Goal: Task Accomplishment & Management: Use online tool/utility

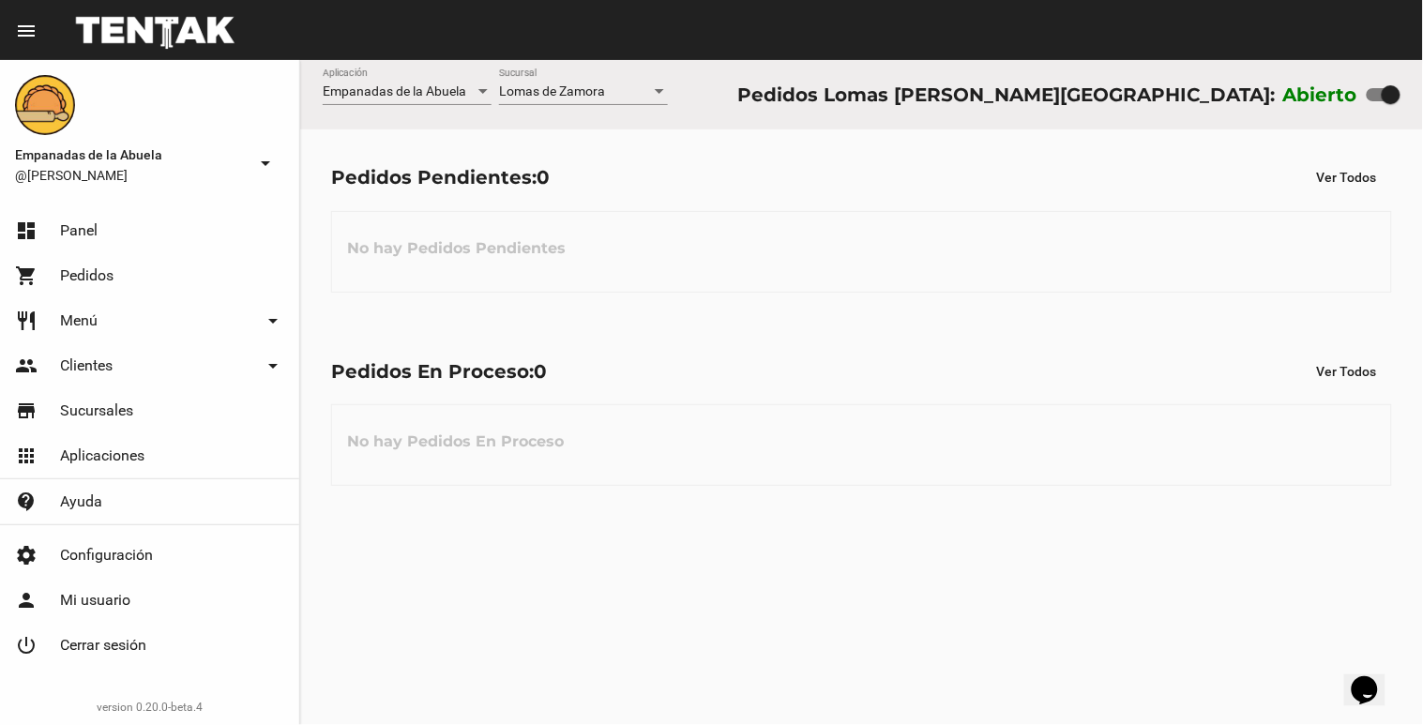
click at [617, 114] on div "Lomas de Zamora Sucursal" at bounding box center [583, 94] width 169 height 53
click at [619, 101] on div "Lomas de Zamora Sucursal" at bounding box center [583, 86] width 169 height 37
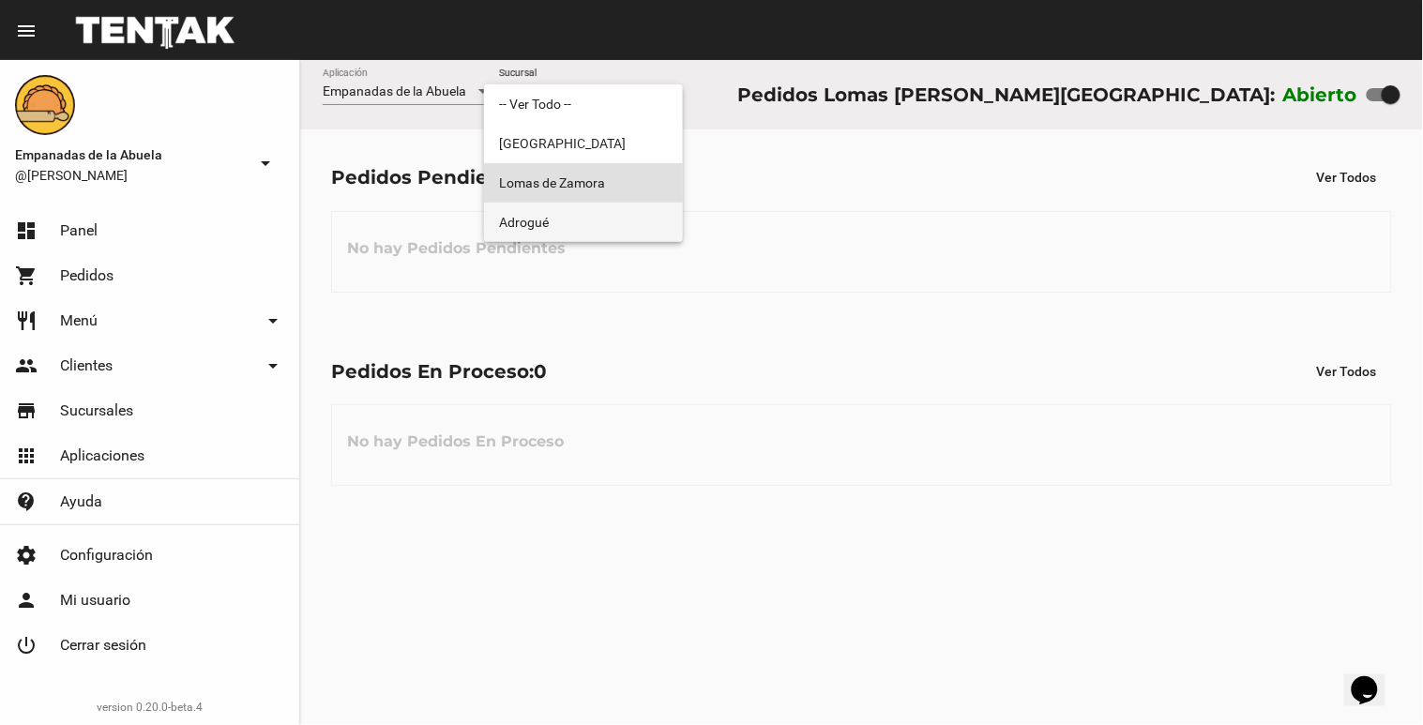
drag, startPoint x: 570, startPoint y: 223, endPoint x: 612, endPoint y: 136, distance: 96.9
click at [559, 217] on span "Adrogué" at bounding box center [583, 222] width 169 height 39
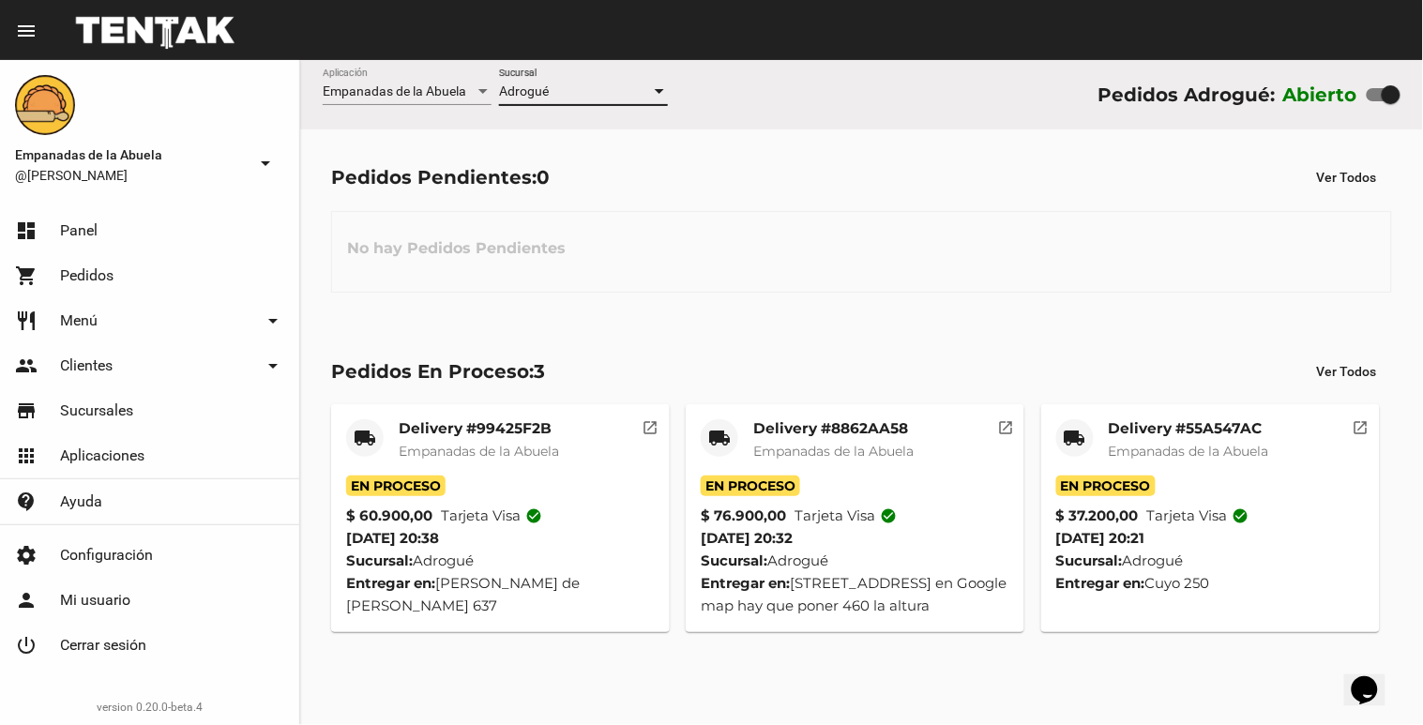
click at [632, 92] on div "Adrogué" at bounding box center [575, 91] width 152 height 15
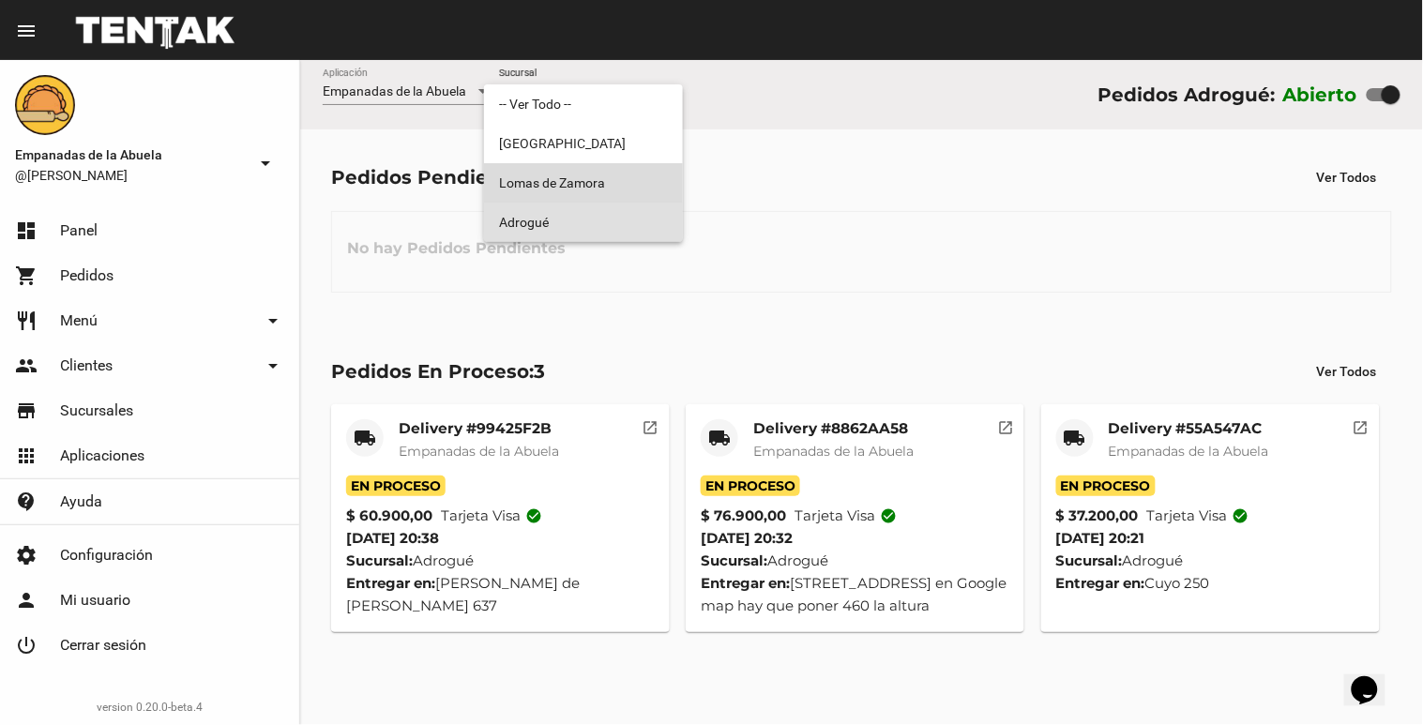
click at [613, 173] on span "Lomas de Zamora" at bounding box center [583, 182] width 169 height 39
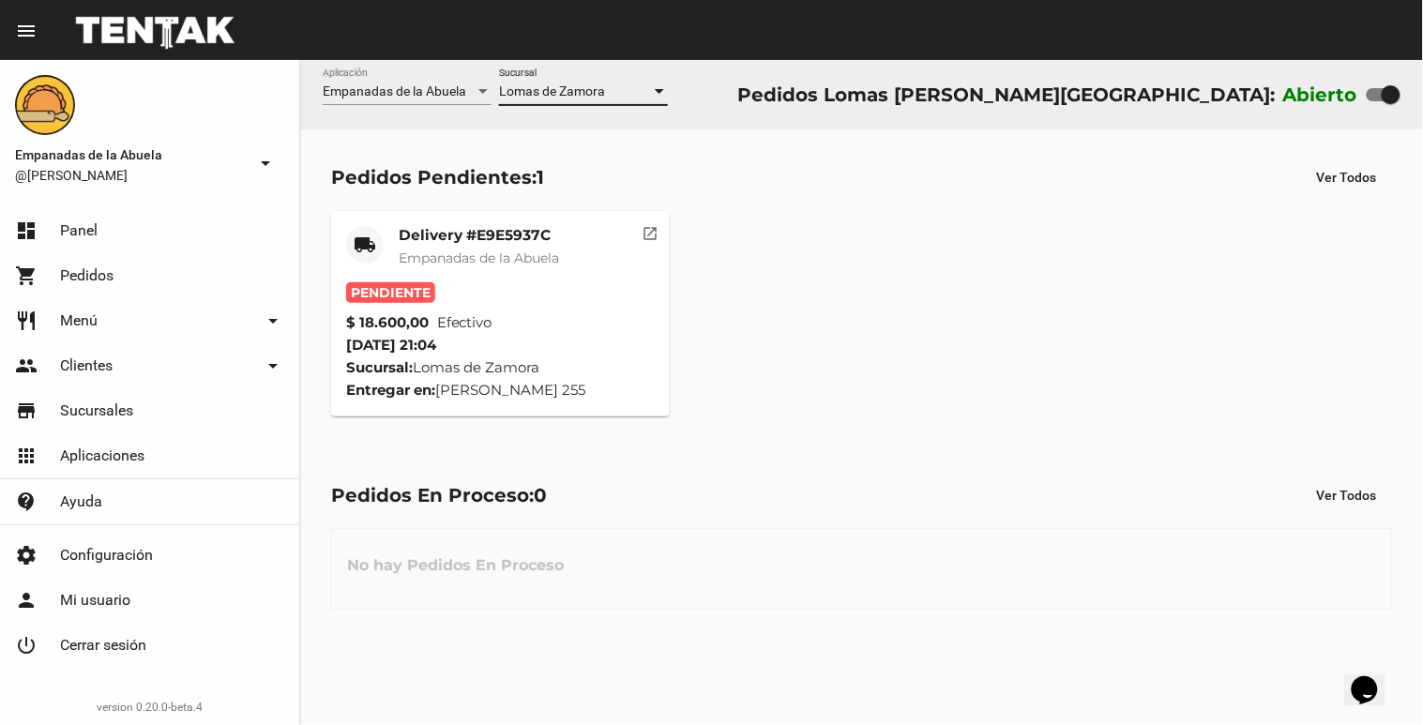
click at [594, 101] on div "Lomas de Zamora Sucursal" at bounding box center [583, 94] width 169 height 53
drag, startPoint x: 594, startPoint y: 101, endPoint x: 483, endPoint y: 212, distance: 156.6
click at [483, 212] on mat-card "local_shipping Delivery #E9E5937C Empanadas de la Abuela Pendiente $ 18.600,00 …" at bounding box center [500, 313] width 339 height 205
click at [479, 272] on div "Delivery #E9E5937C Empanadas de la Abuela" at bounding box center [479, 254] width 160 height 56
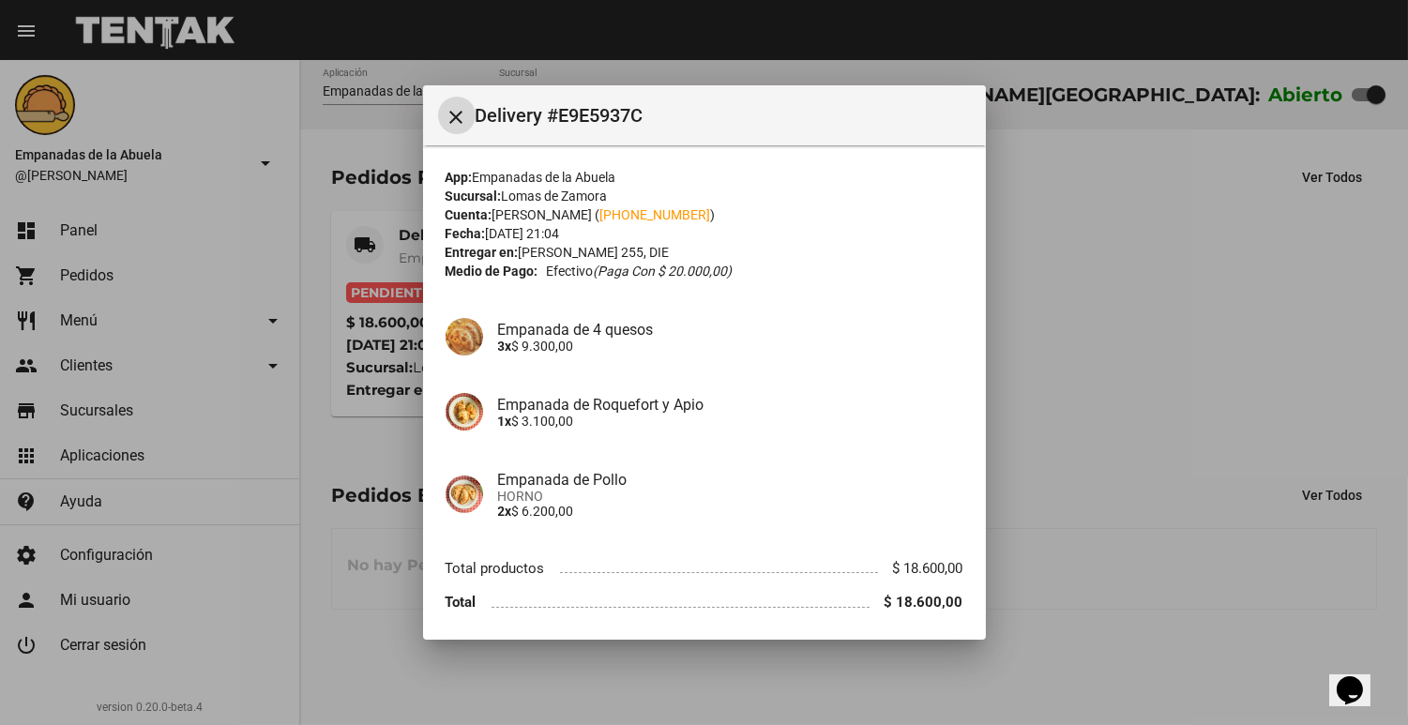
scroll to position [67, 0]
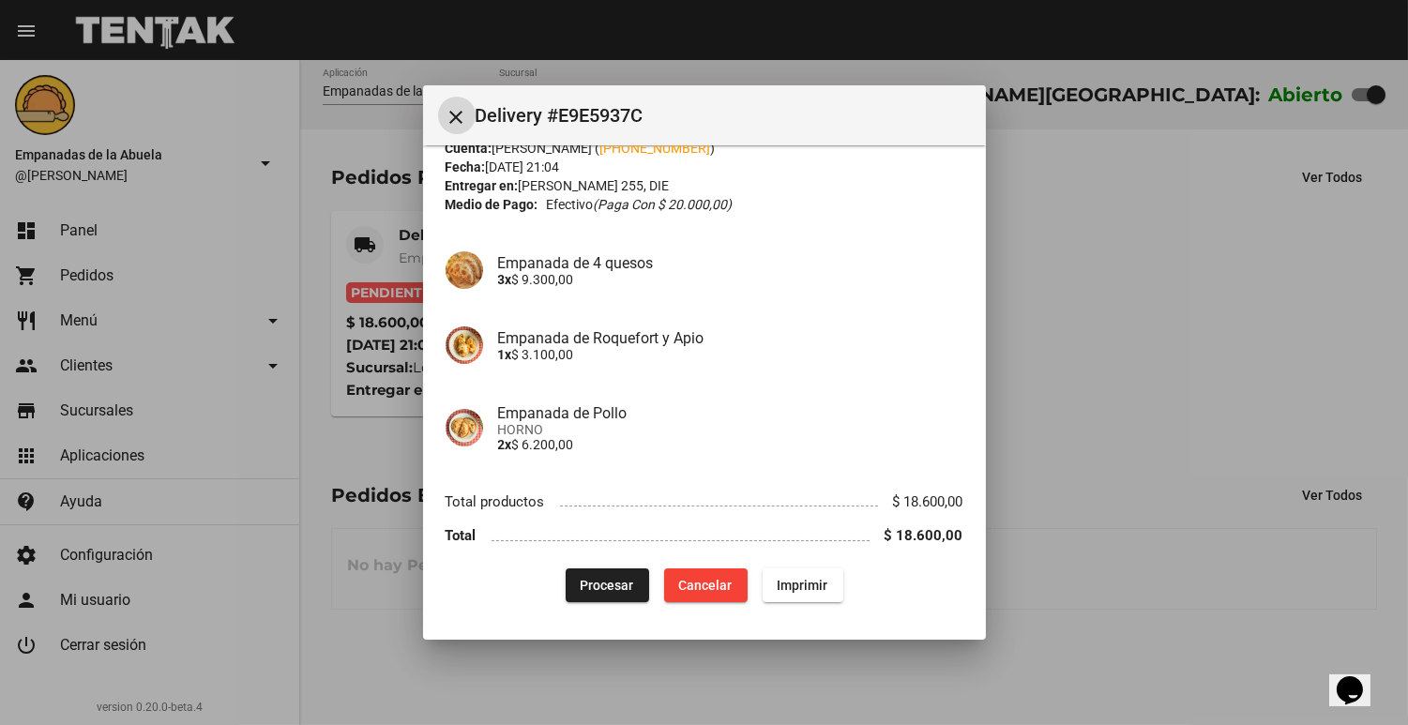
click at [570, 592] on button "Procesar" at bounding box center [608, 586] width 84 height 34
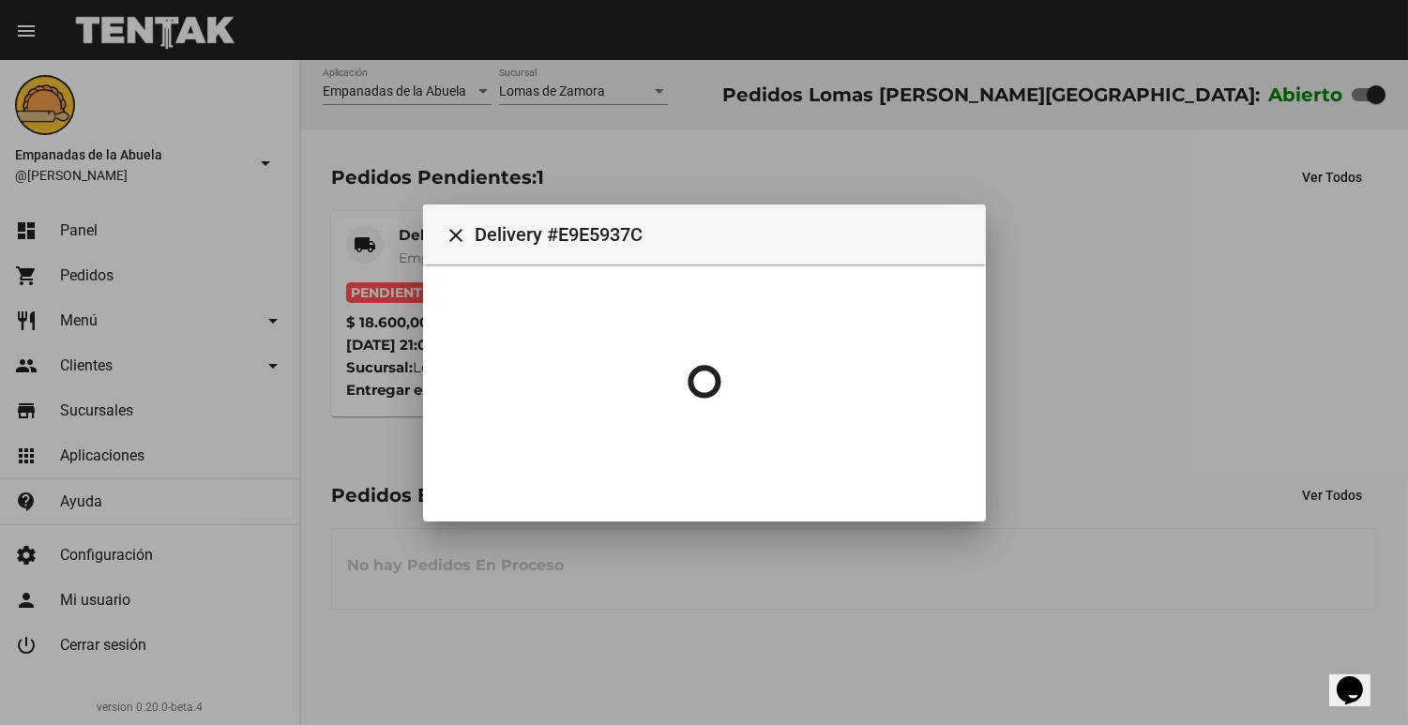
scroll to position [0, 0]
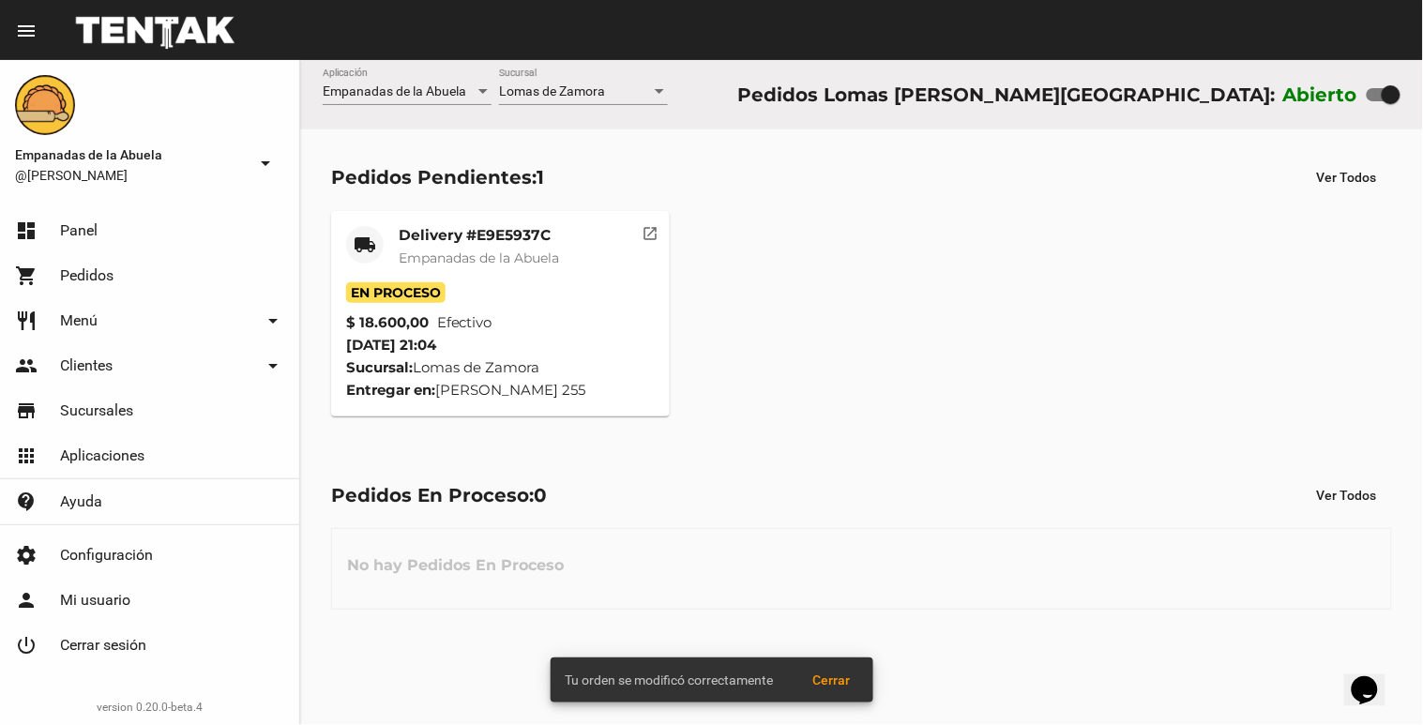
click at [449, 255] on span "Empanadas de la Abuela" at bounding box center [479, 258] width 160 height 17
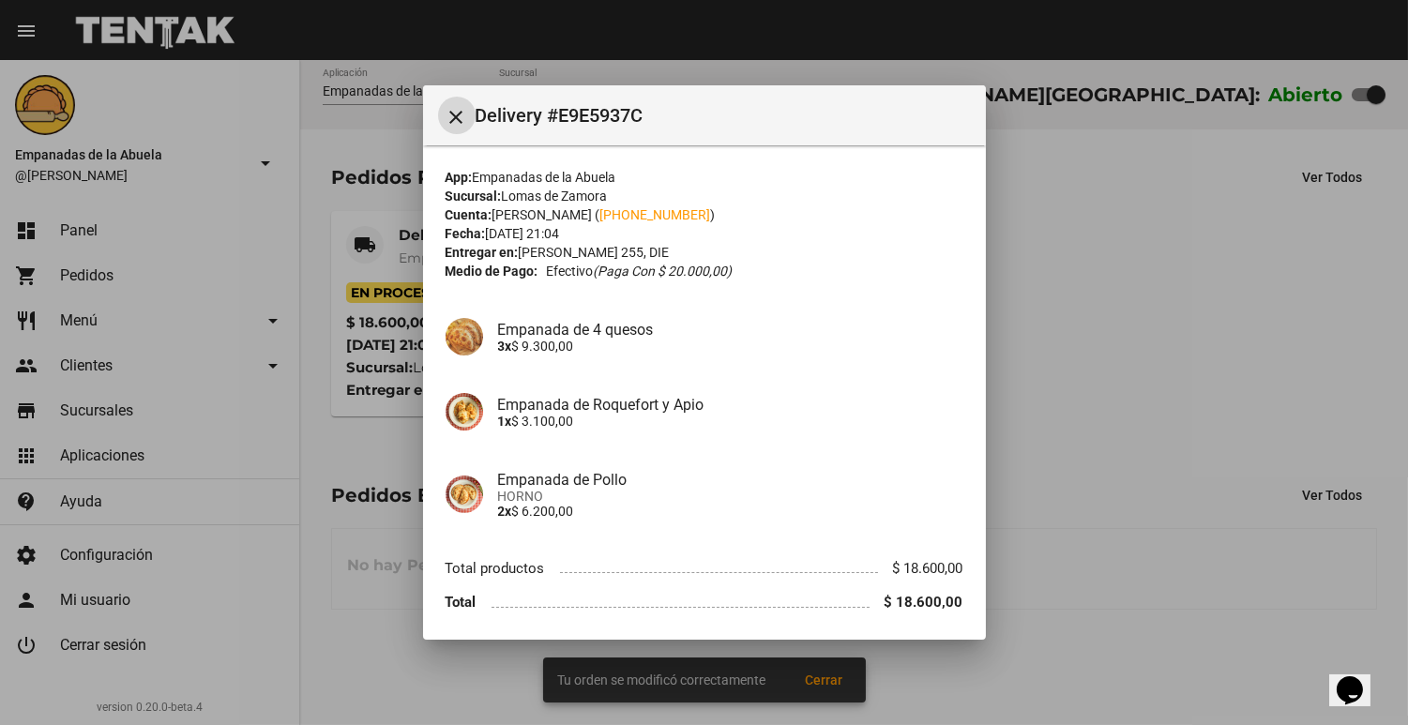
scroll to position [67, 0]
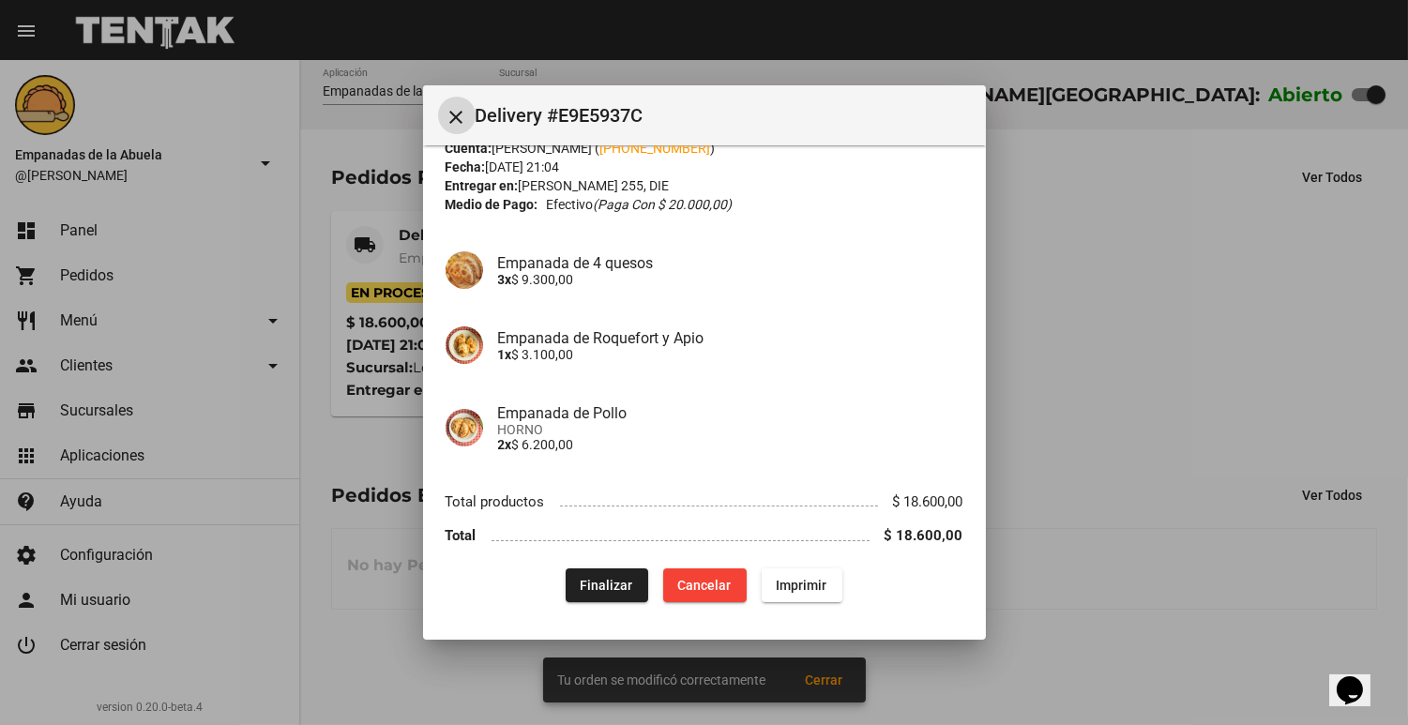
click at [801, 575] on button "Imprimir" at bounding box center [802, 586] width 81 height 34
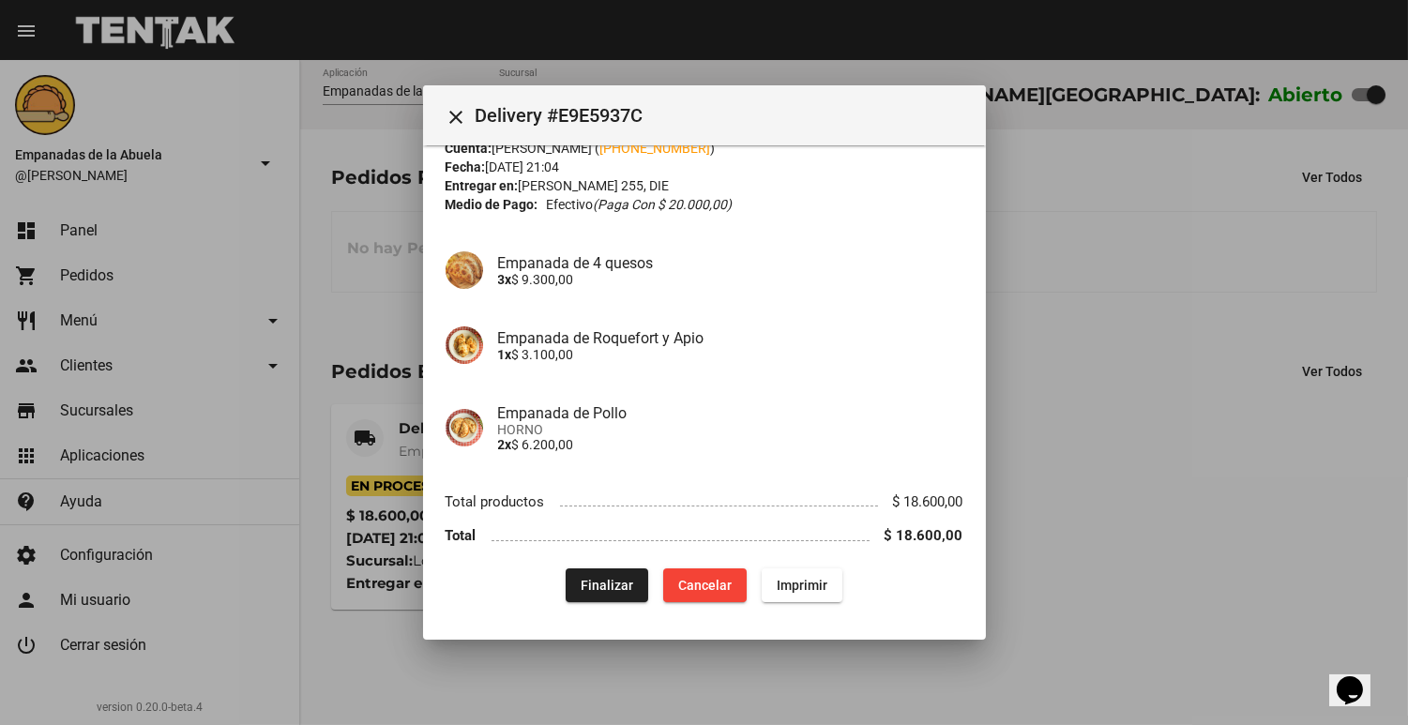
click at [1092, 385] on div at bounding box center [704, 362] width 1408 height 725
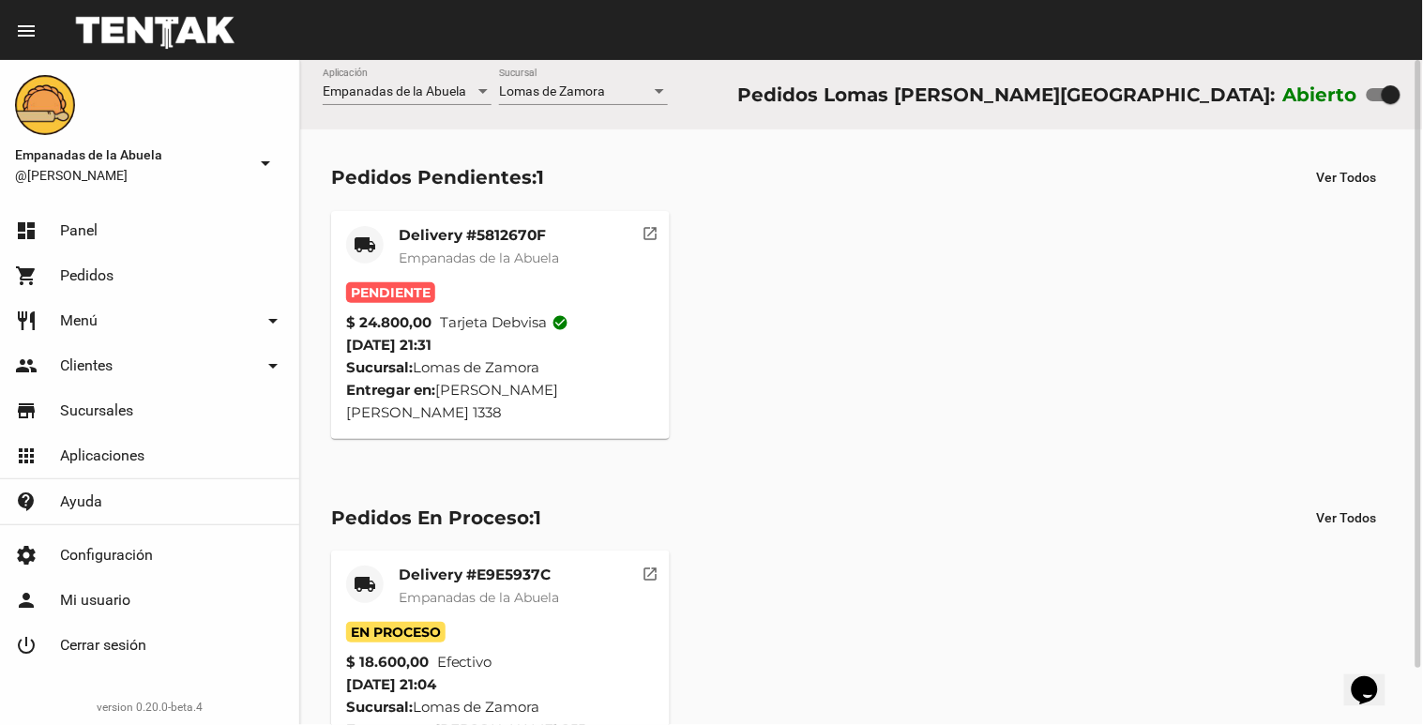
click at [488, 254] on span "Empanadas de la Abuela" at bounding box center [479, 258] width 160 height 17
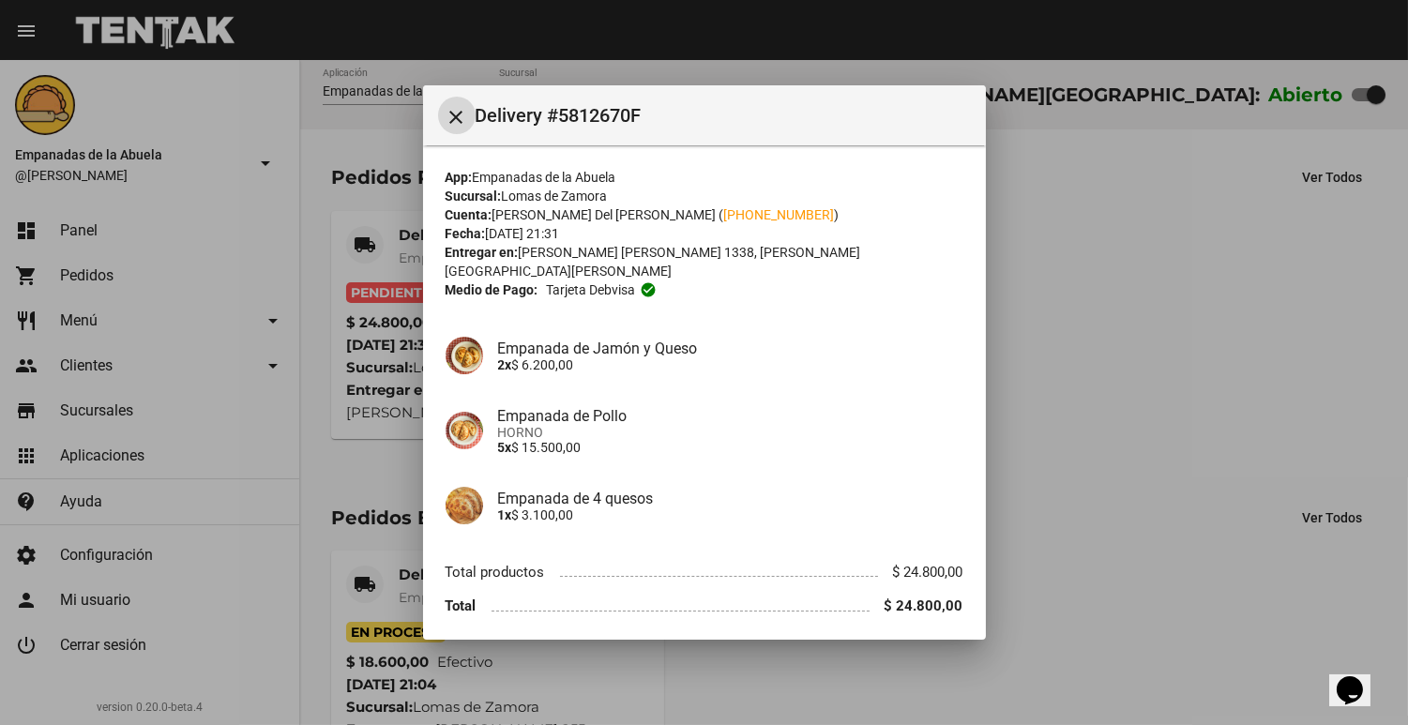
scroll to position [52, 0]
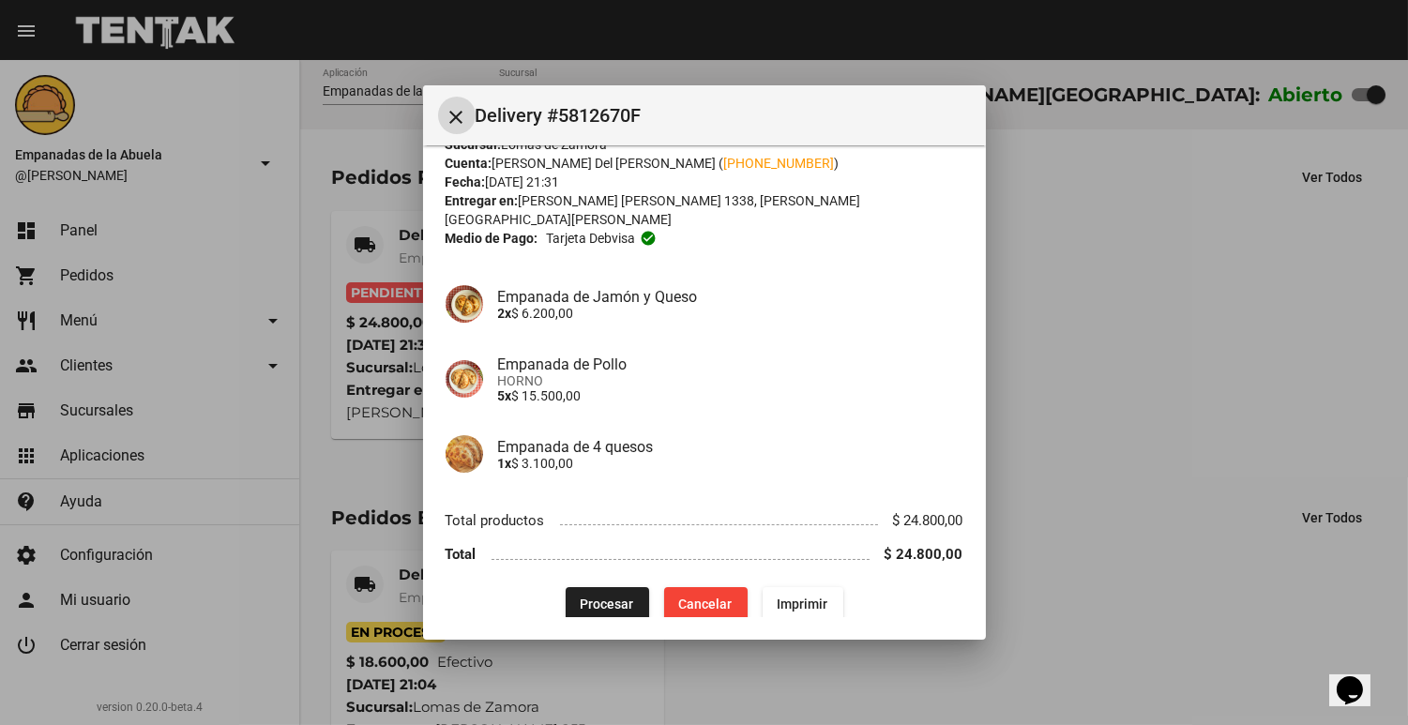
click at [603, 587] on button "Procesar" at bounding box center [608, 604] width 84 height 34
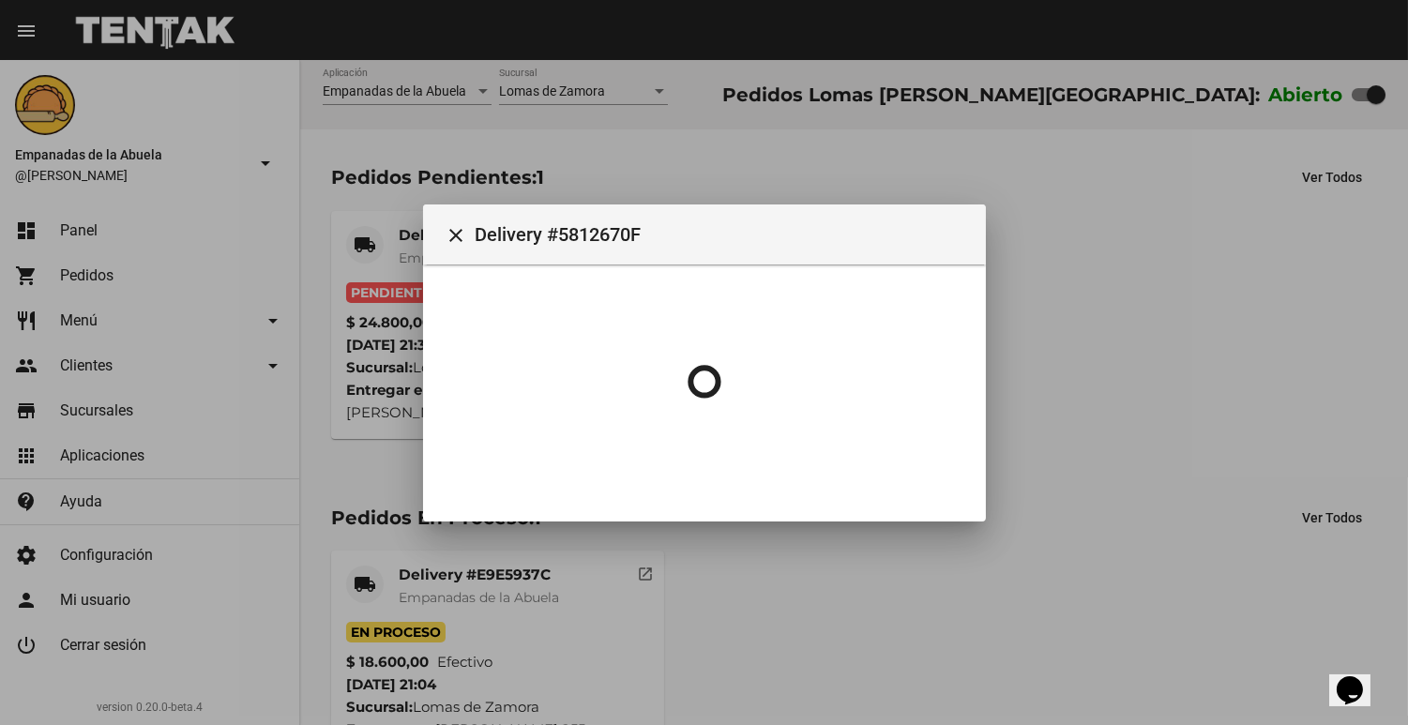
scroll to position [0, 0]
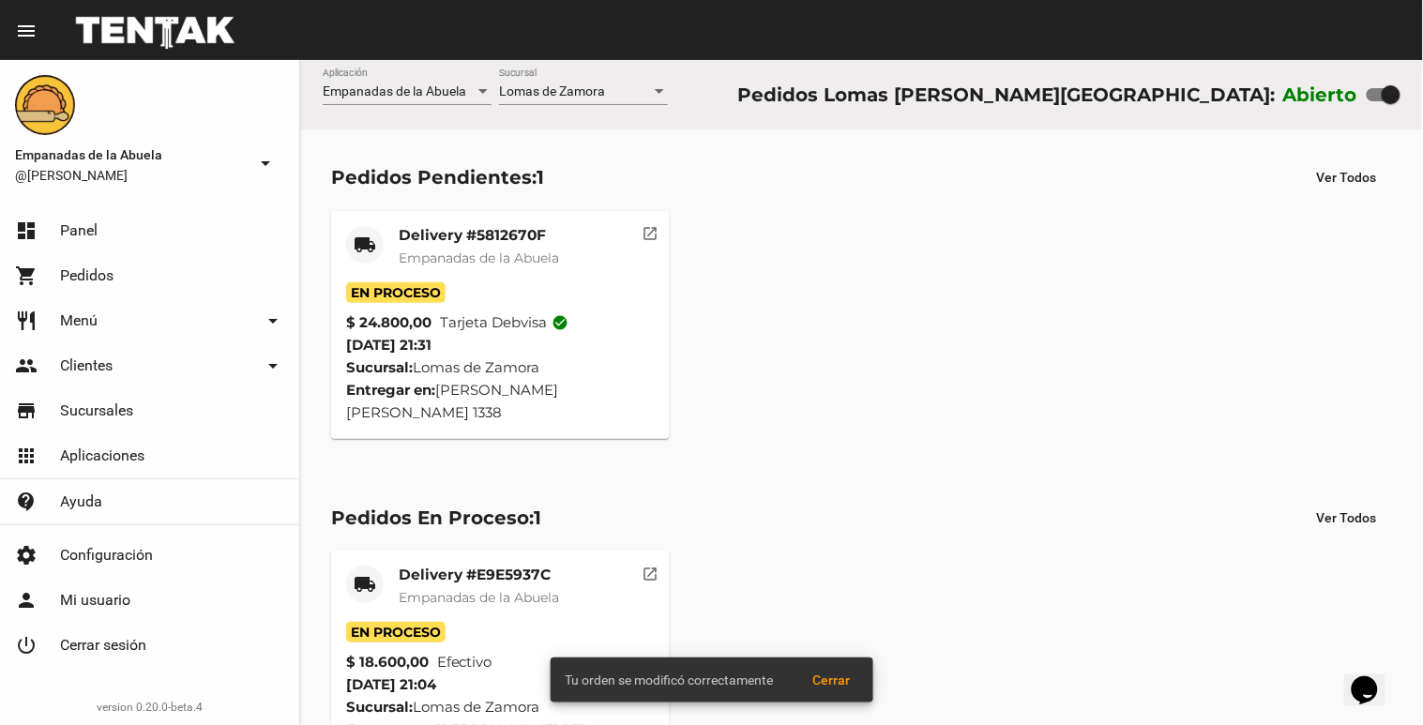
click at [451, 260] on span "Empanadas de la Abuela" at bounding box center [479, 258] width 160 height 17
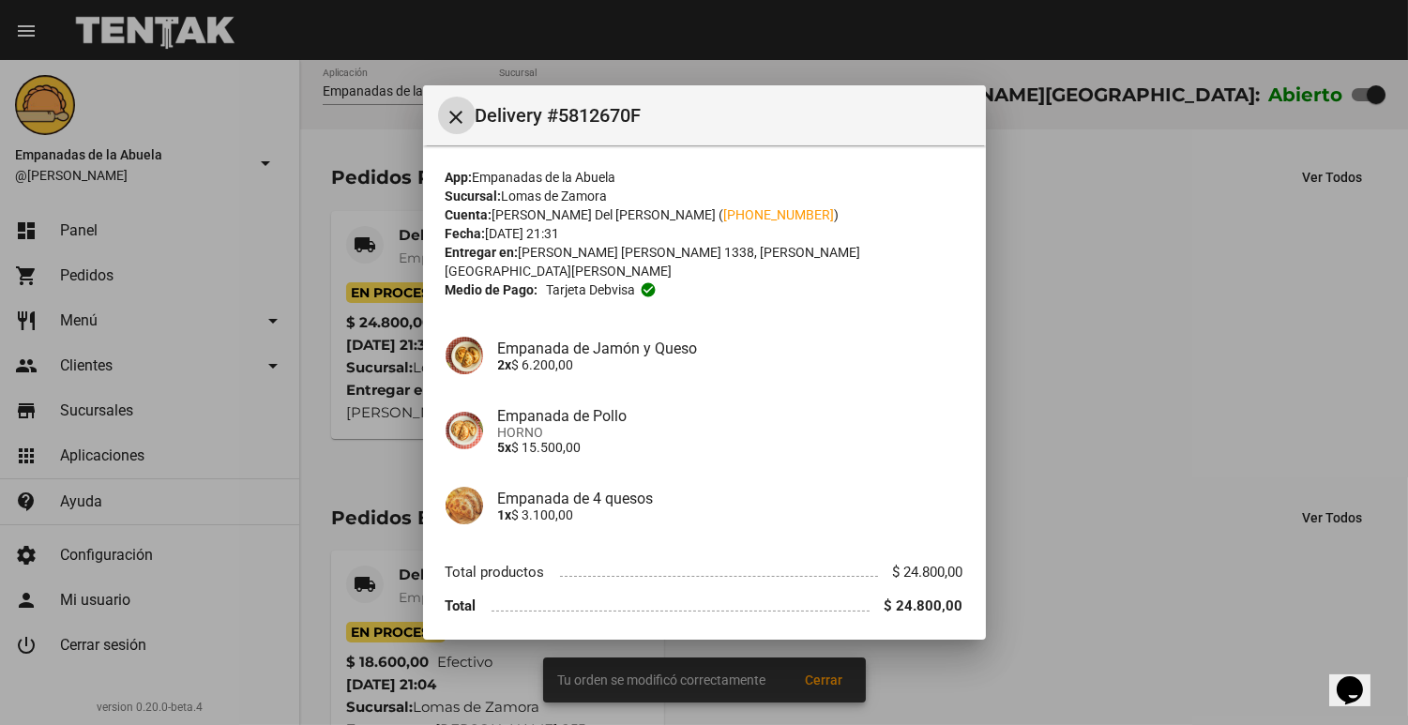
scroll to position [52, 0]
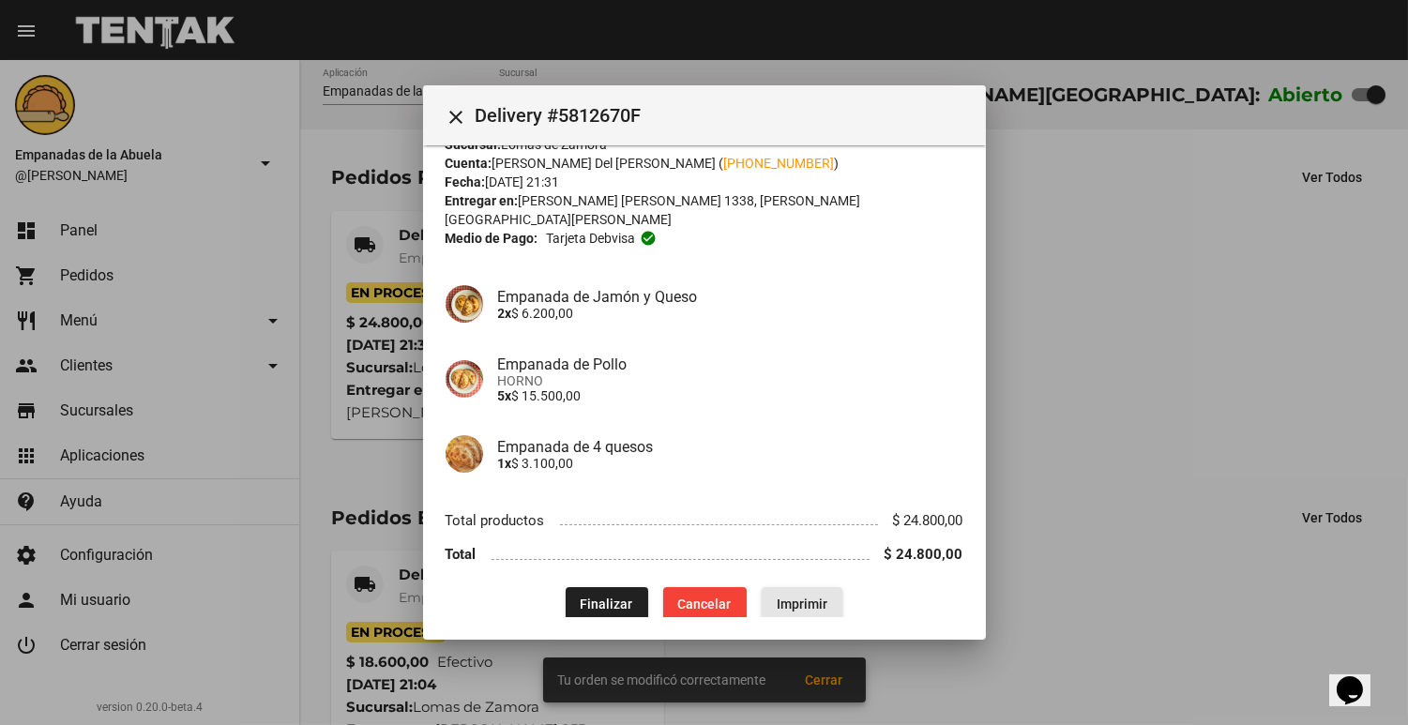
click at [812, 587] on button "Imprimir" at bounding box center [802, 604] width 81 height 34
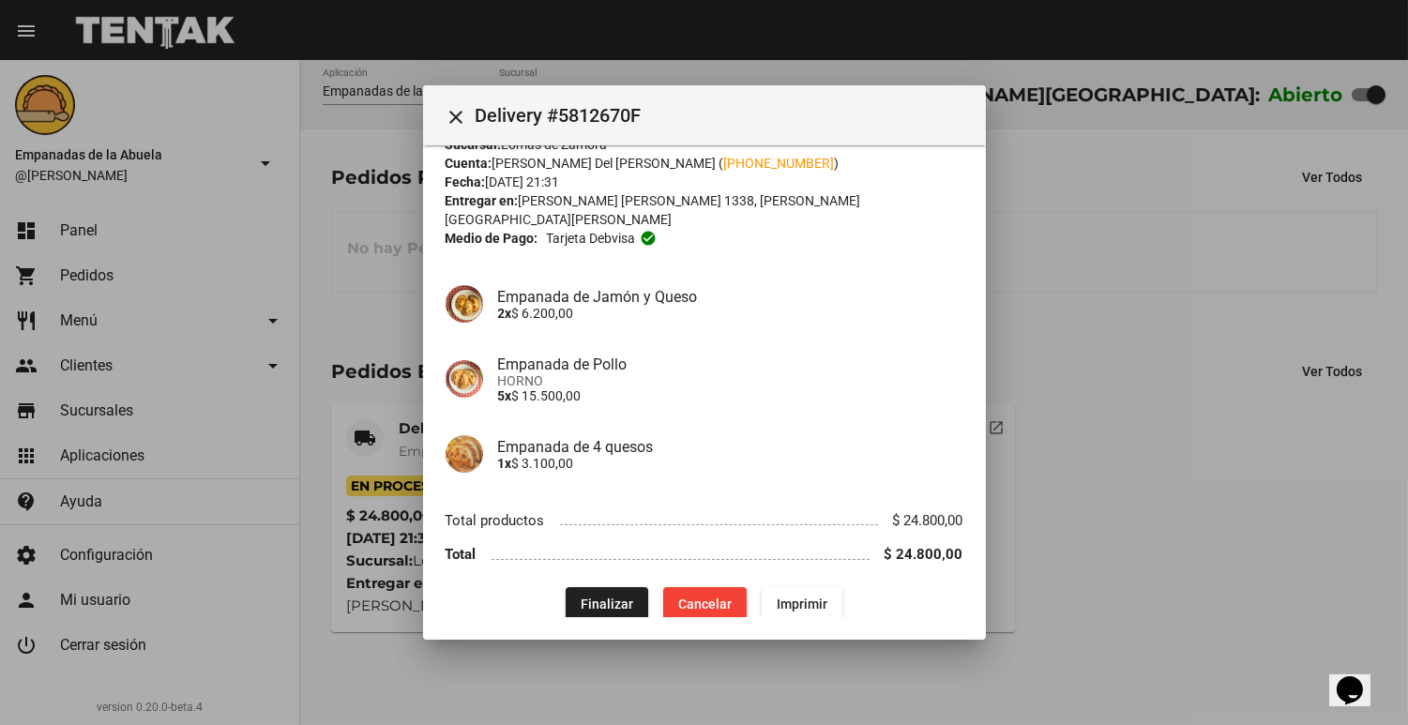
click at [1103, 462] on div at bounding box center [704, 362] width 1408 height 725
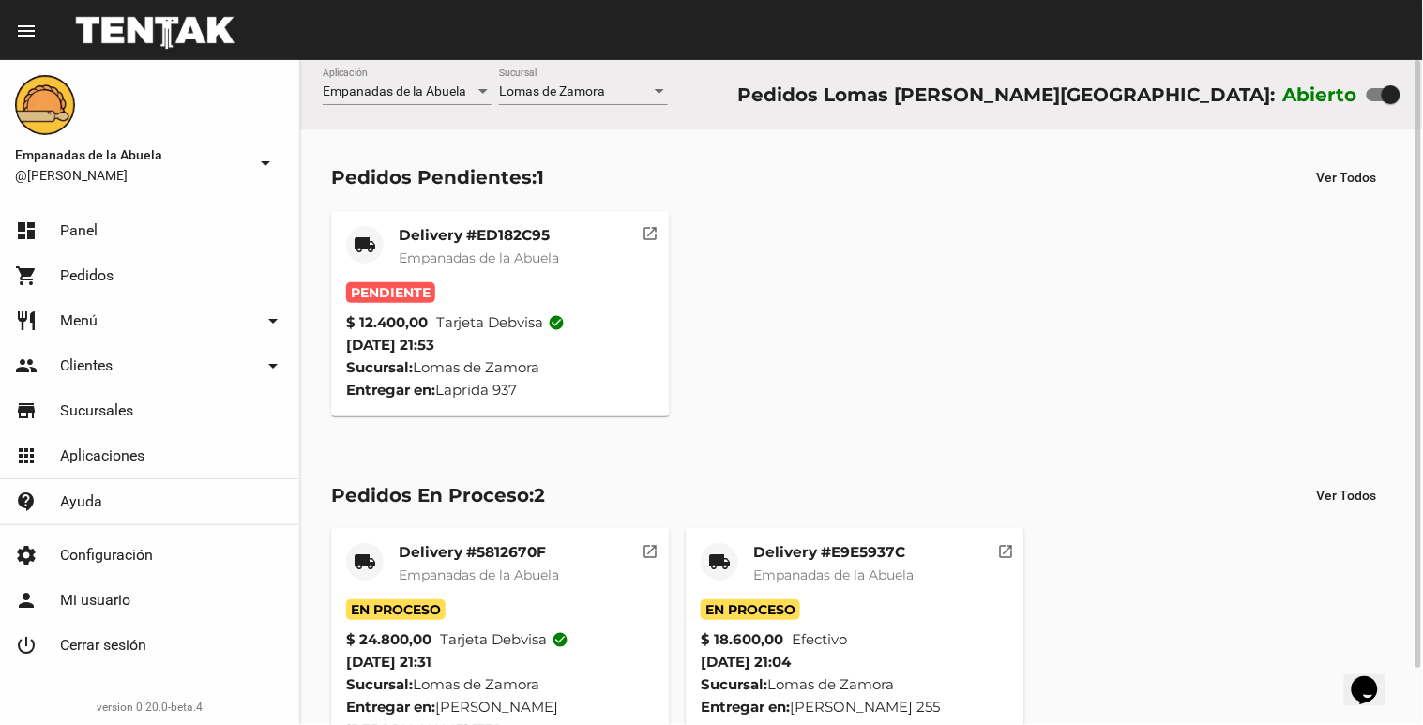
click at [497, 258] on span "Empanadas de la Abuela" at bounding box center [479, 258] width 160 height 17
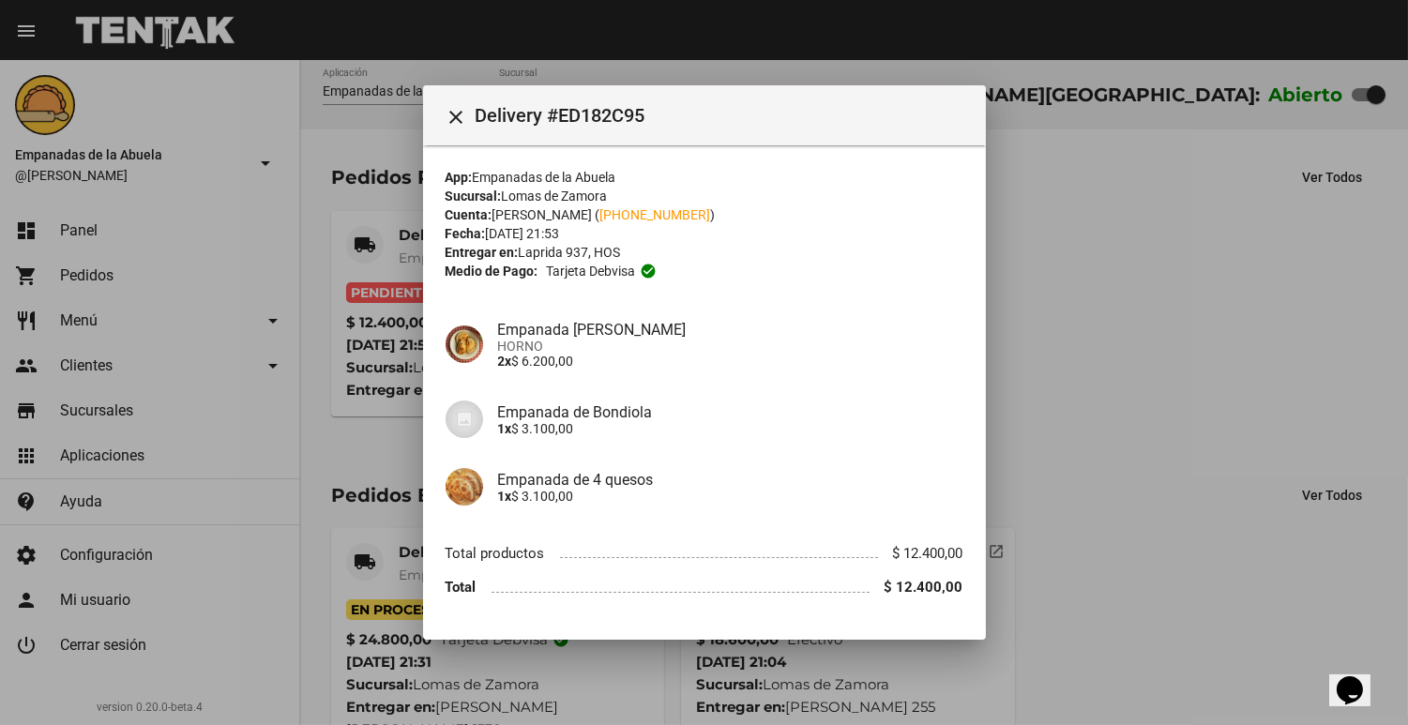
scroll to position [52, 0]
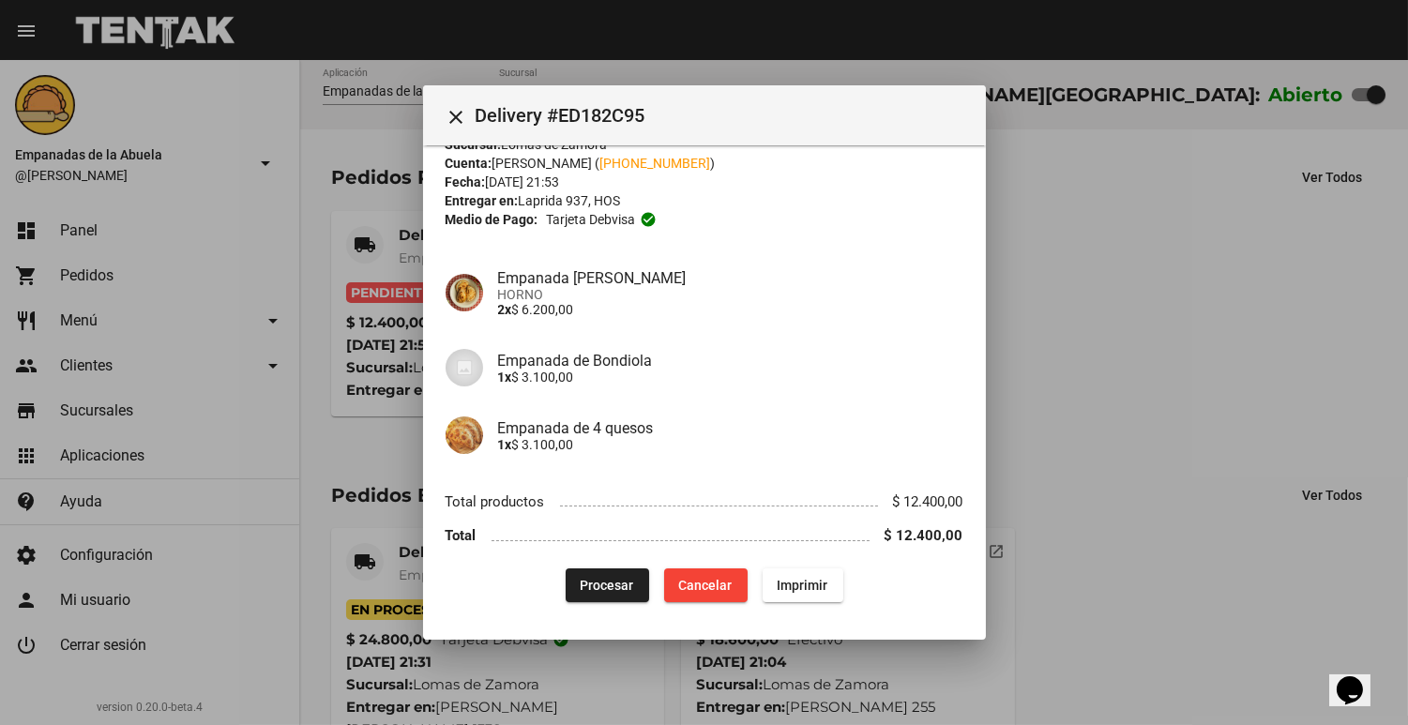
click at [597, 589] on span "Procesar" at bounding box center [607, 585] width 53 height 15
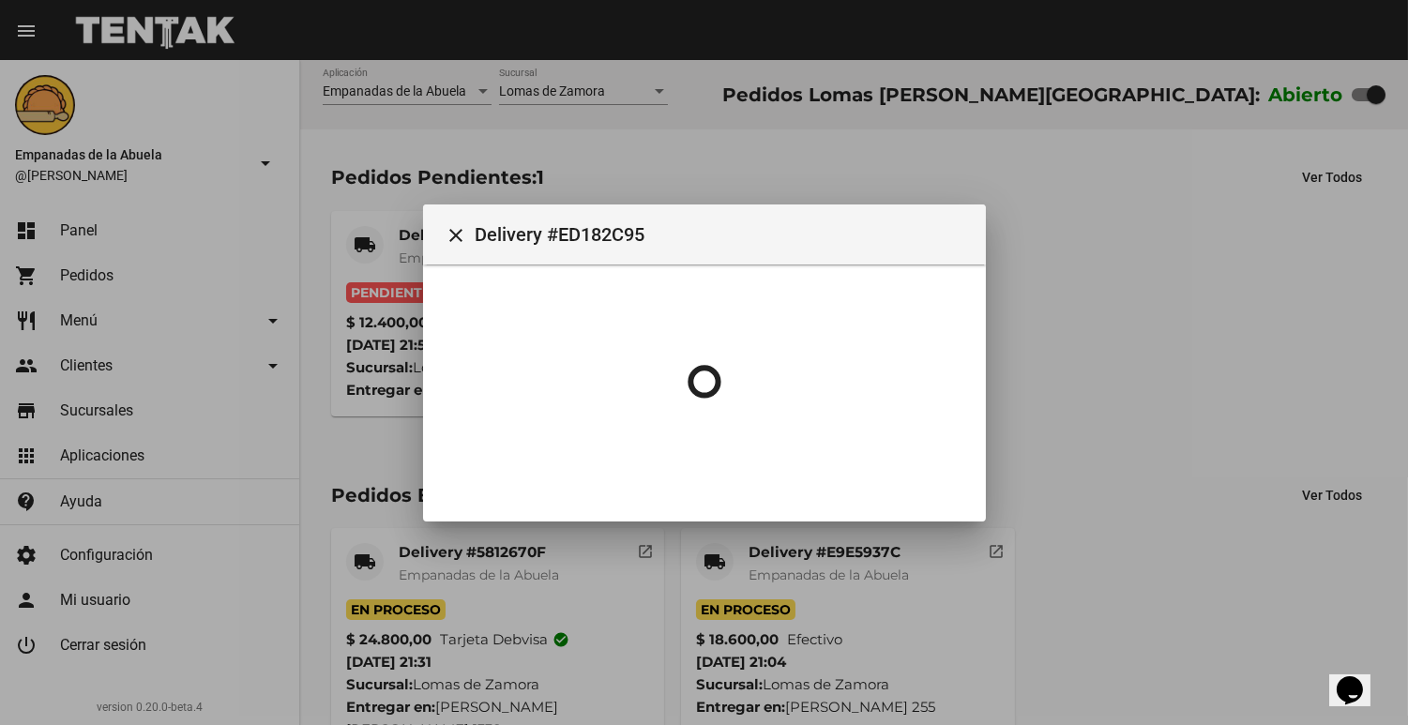
scroll to position [0, 0]
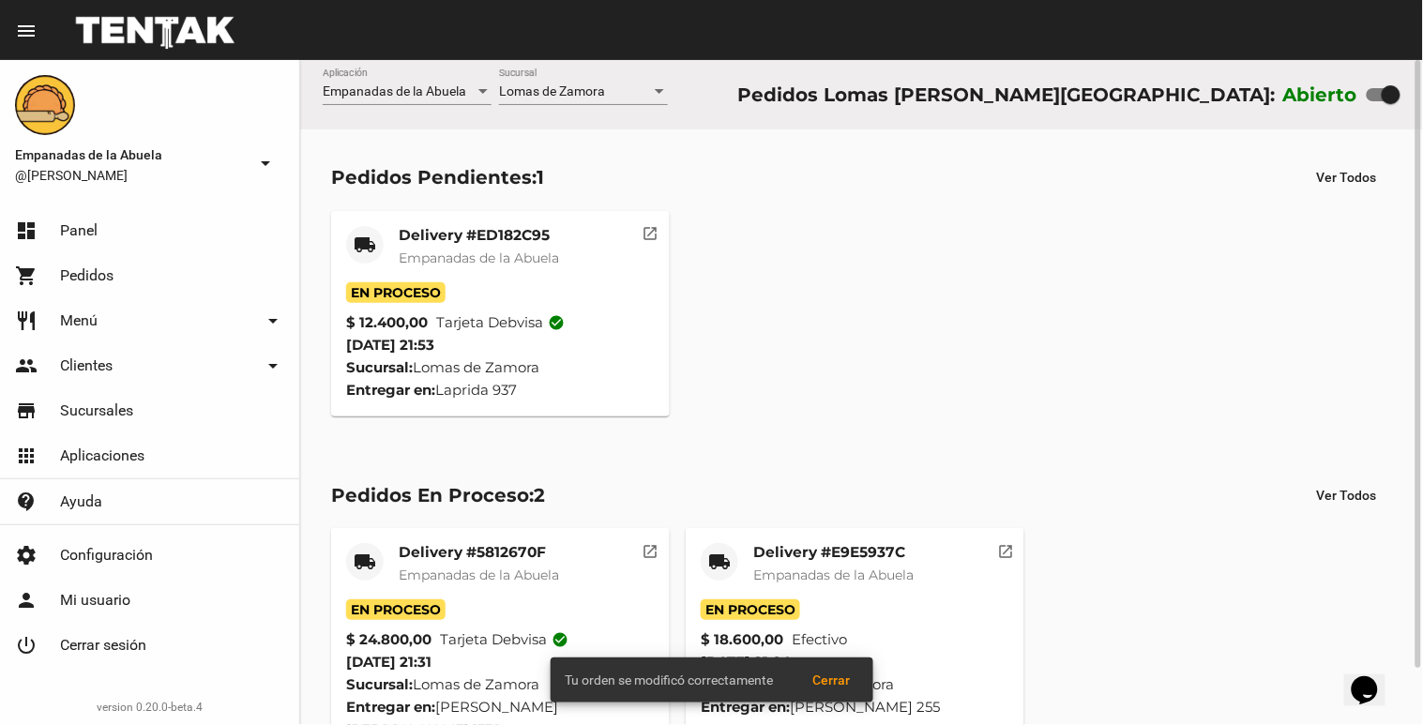
click at [472, 254] on span "Empanadas de la Abuela" at bounding box center [479, 258] width 160 height 17
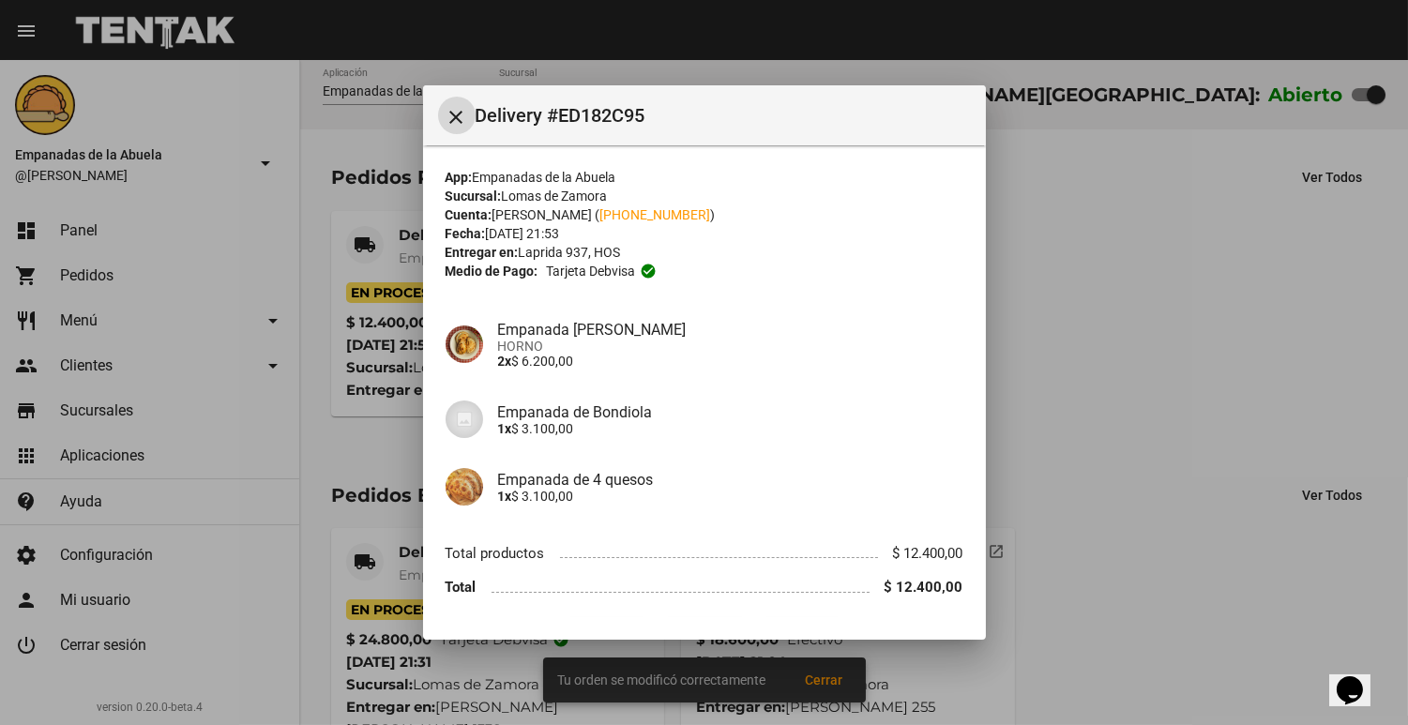
scroll to position [52, 0]
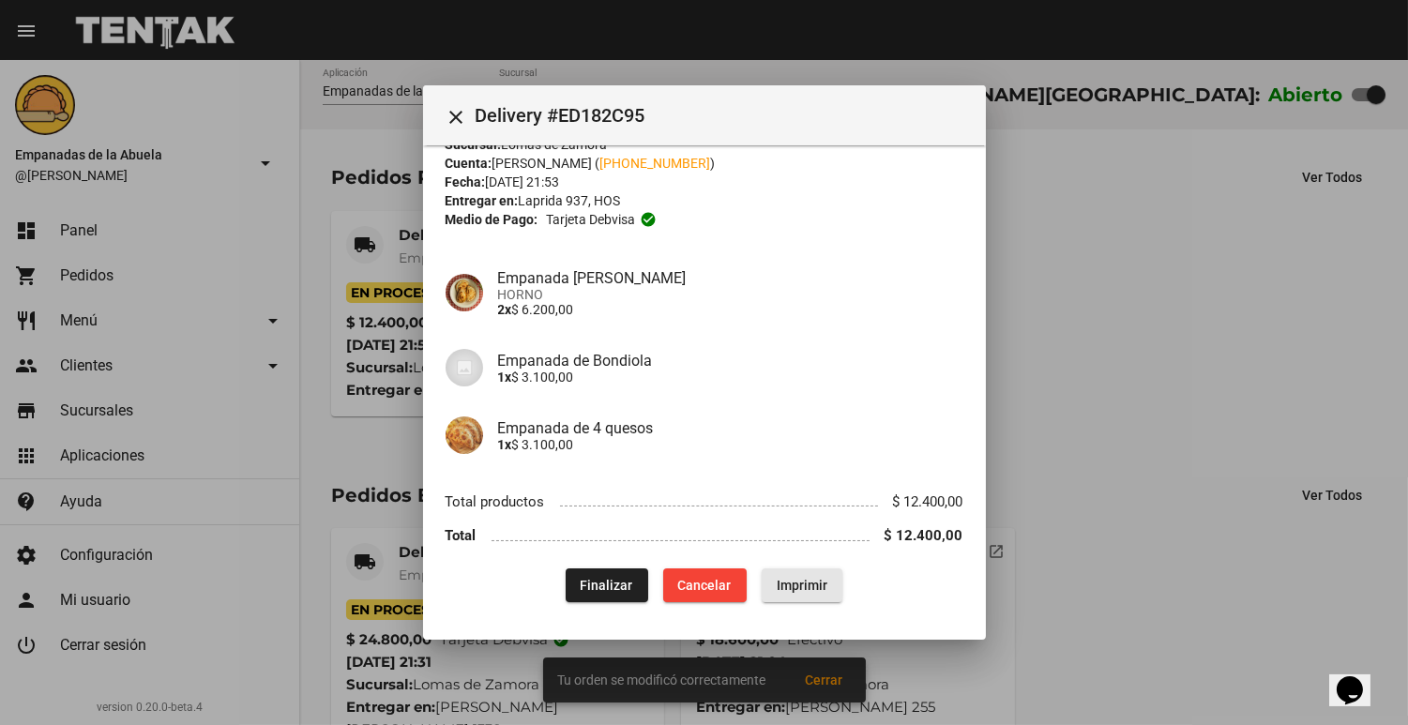
click at [777, 578] on span "Imprimir" at bounding box center [802, 585] width 51 height 15
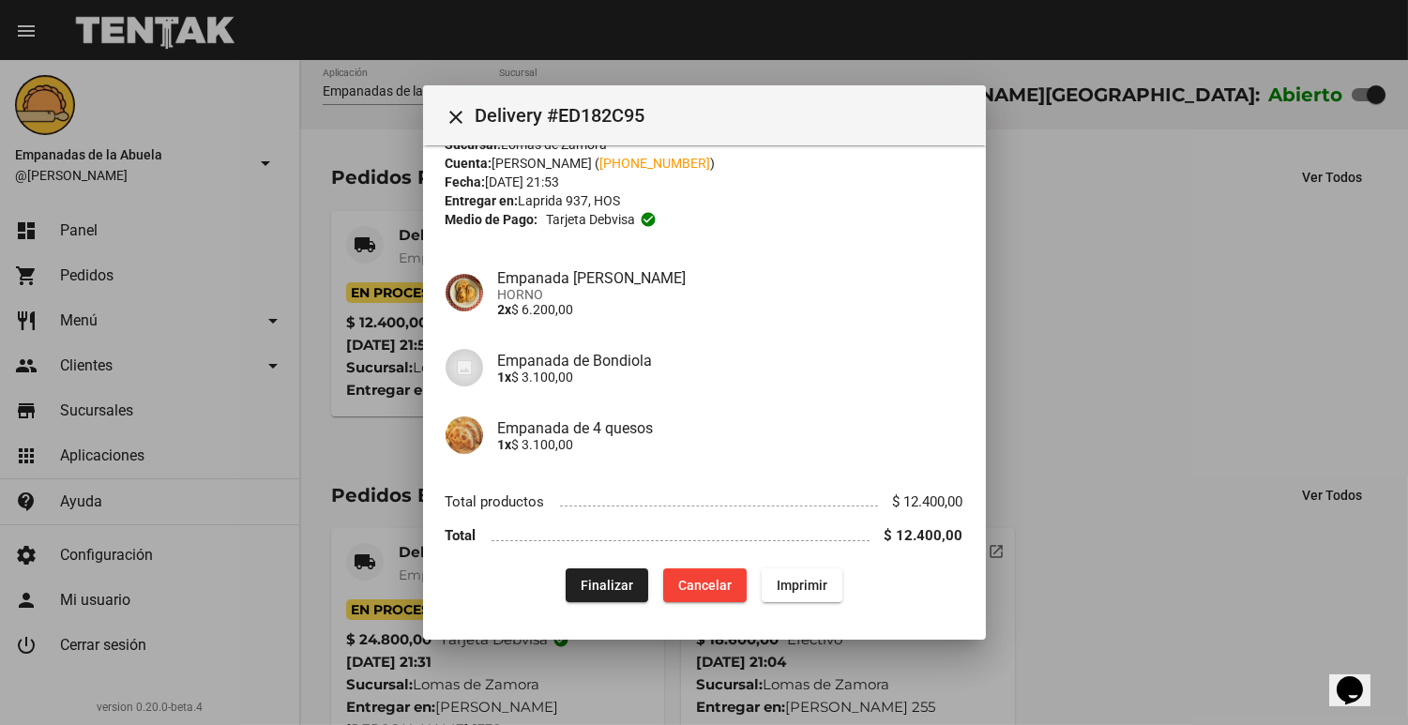
drag, startPoint x: 767, startPoint y: 579, endPoint x: 1107, endPoint y: 292, distance: 445.5
click at [1107, 292] on div at bounding box center [704, 362] width 1408 height 725
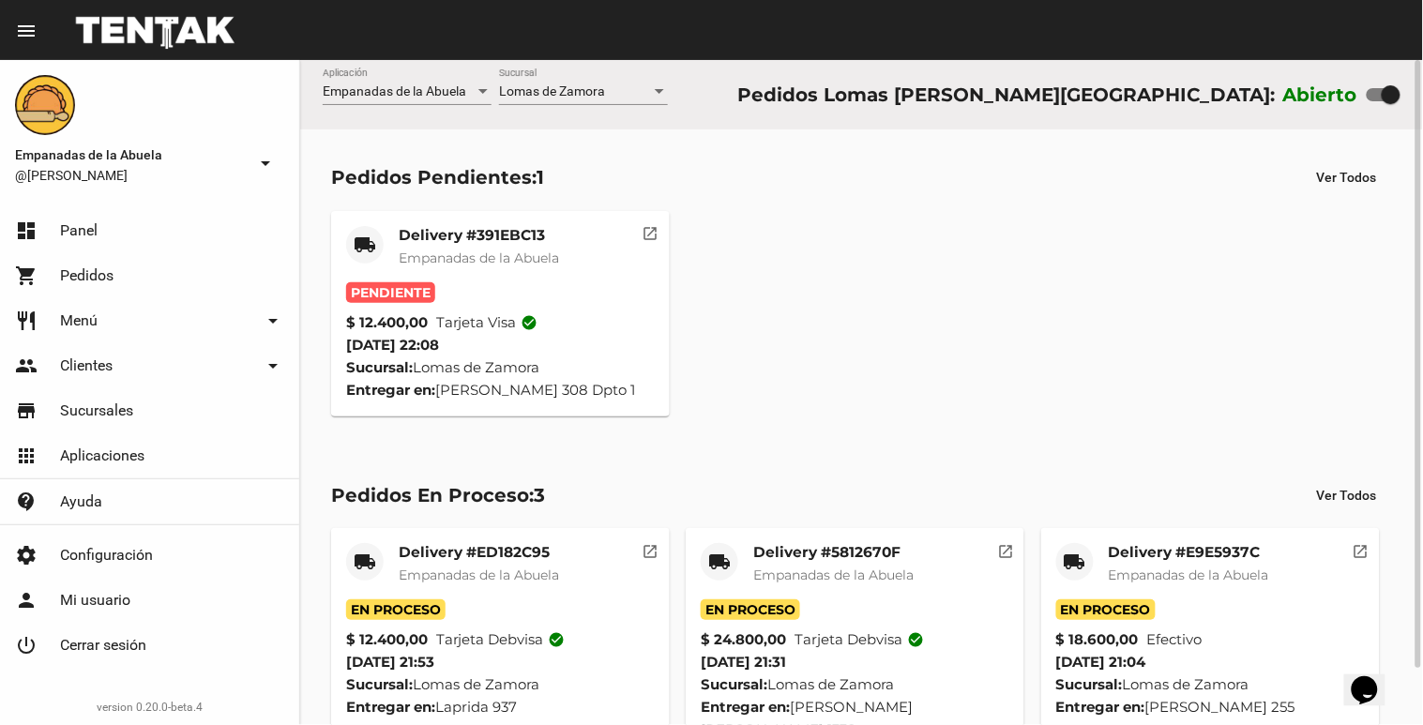
click at [638, 266] on mat-card-header "local_shipping Delivery #391EBC13 Empanadas de [GEOGRAPHIC_DATA]" at bounding box center [500, 254] width 309 height 56
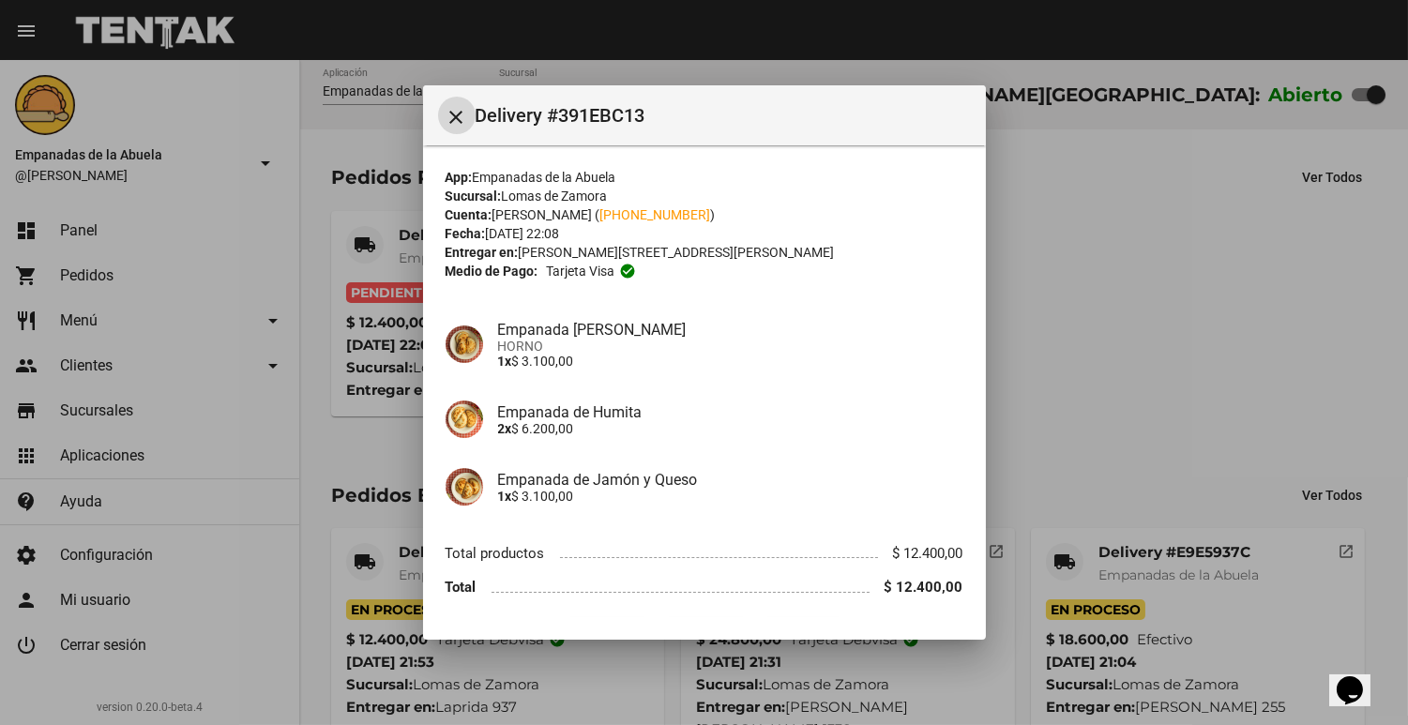
scroll to position [52, 0]
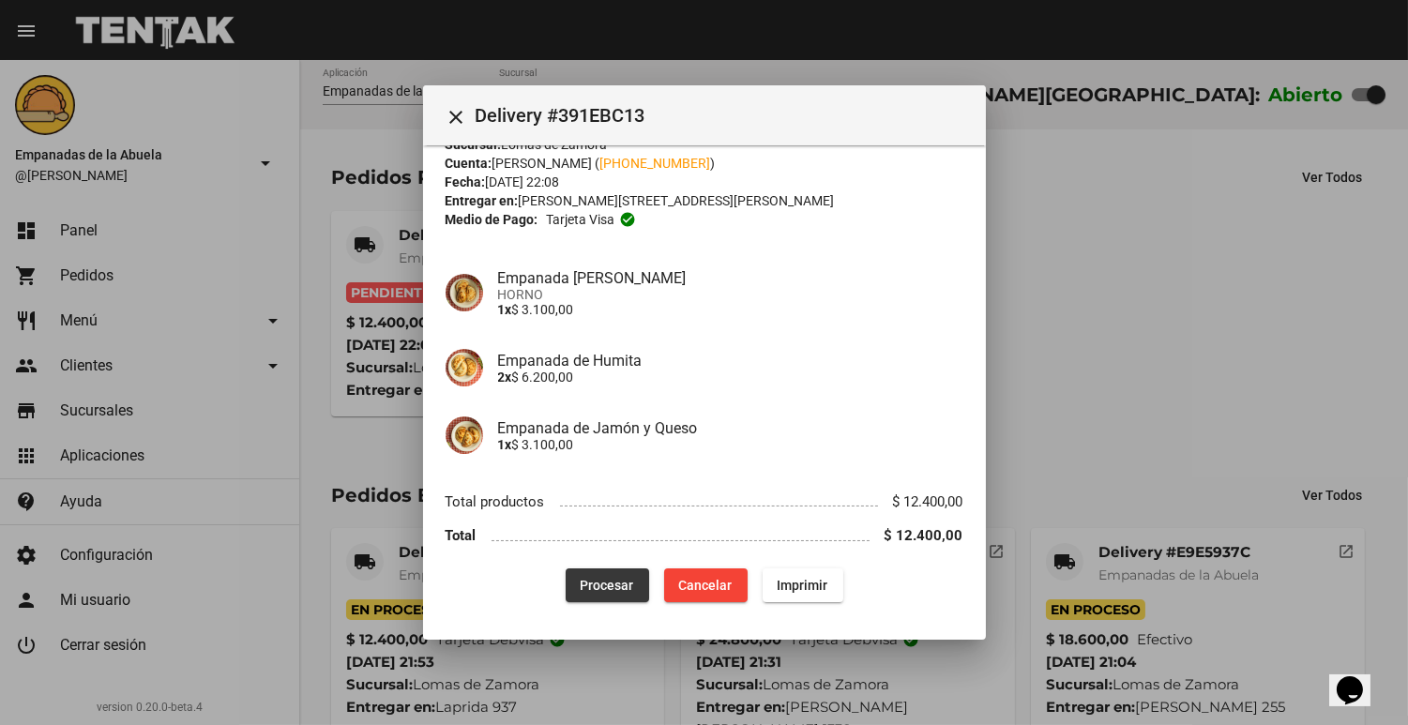
drag, startPoint x: 568, startPoint y: 577, endPoint x: 570, endPoint y: 550, distance: 27.3
click at [568, 574] on button "Procesar" at bounding box center [608, 586] width 84 height 34
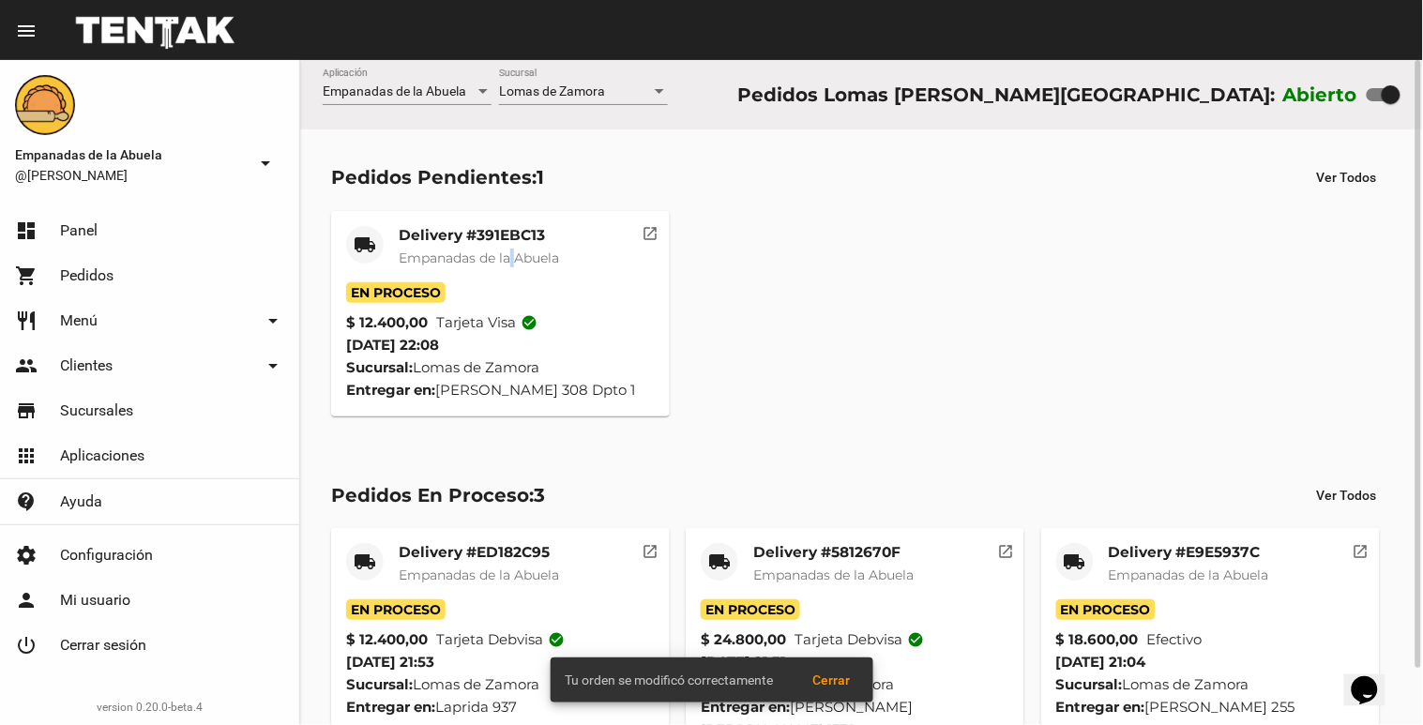
click at [520, 247] on div "Delivery #391EBC13 Empanadas de la Abuela" at bounding box center [479, 254] width 160 height 56
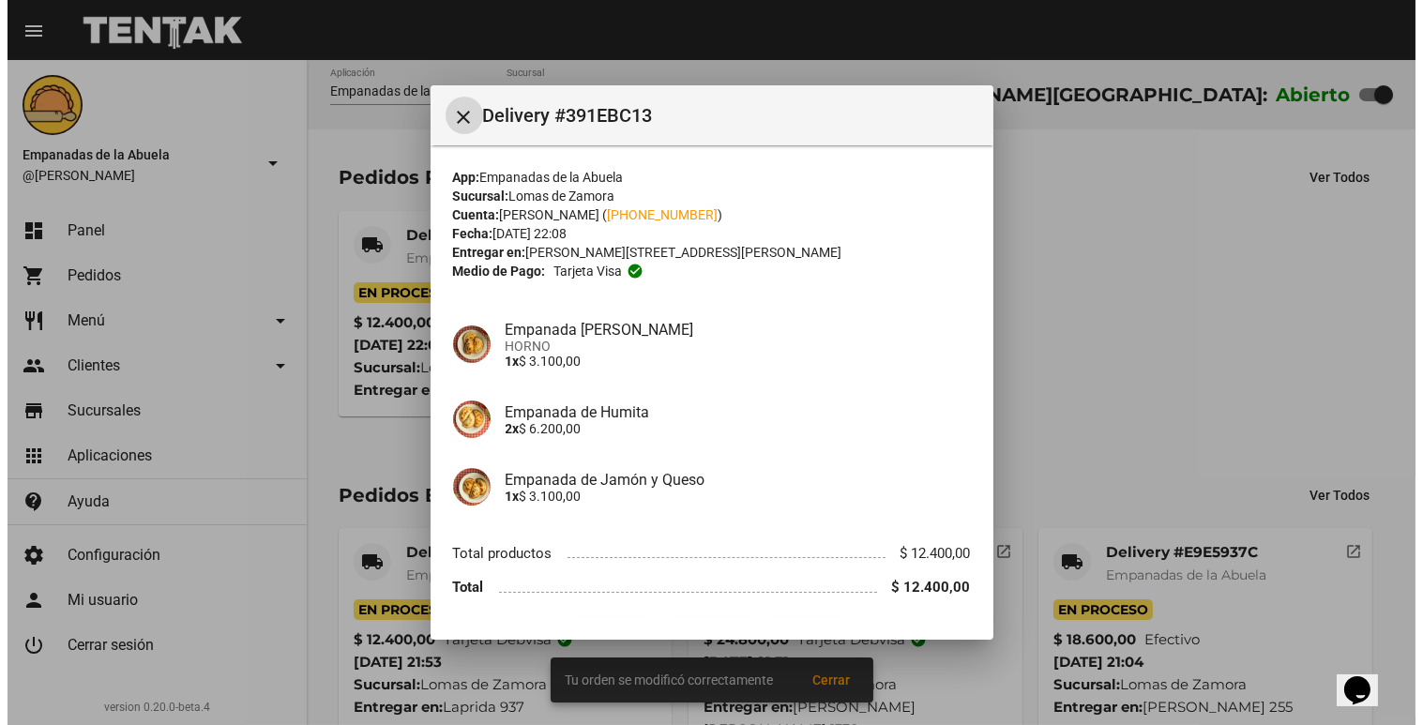
scroll to position [52, 0]
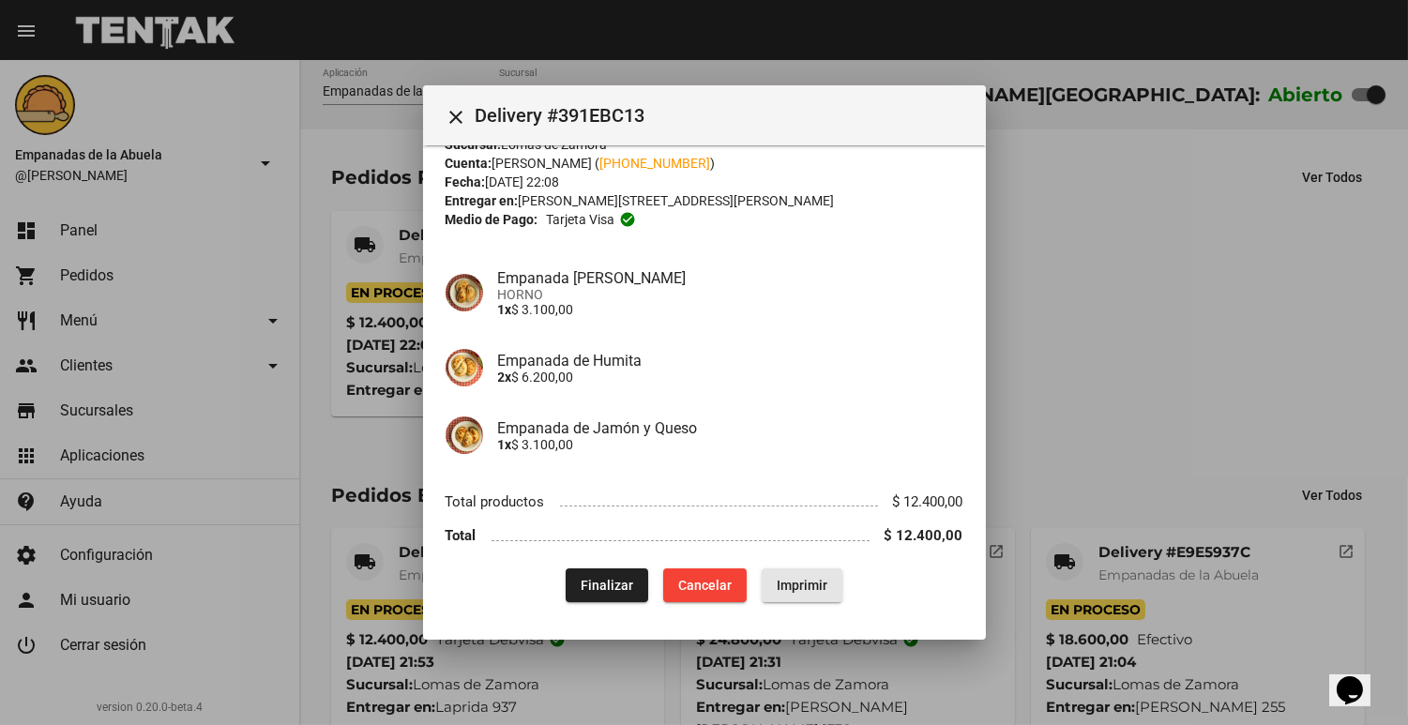
click at [809, 583] on span "Imprimir" at bounding box center [802, 585] width 51 height 15
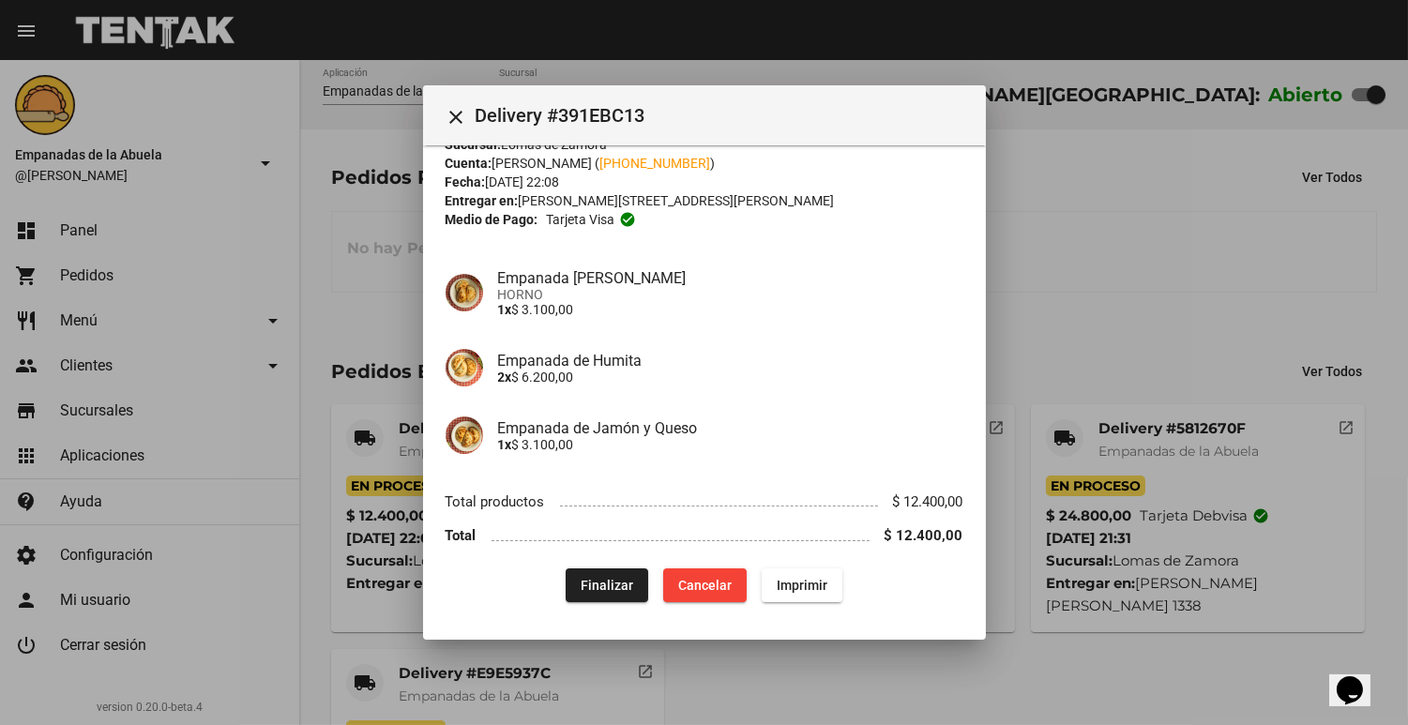
click at [1142, 213] on div at bounding box center [704, 362] width 1408 height 725
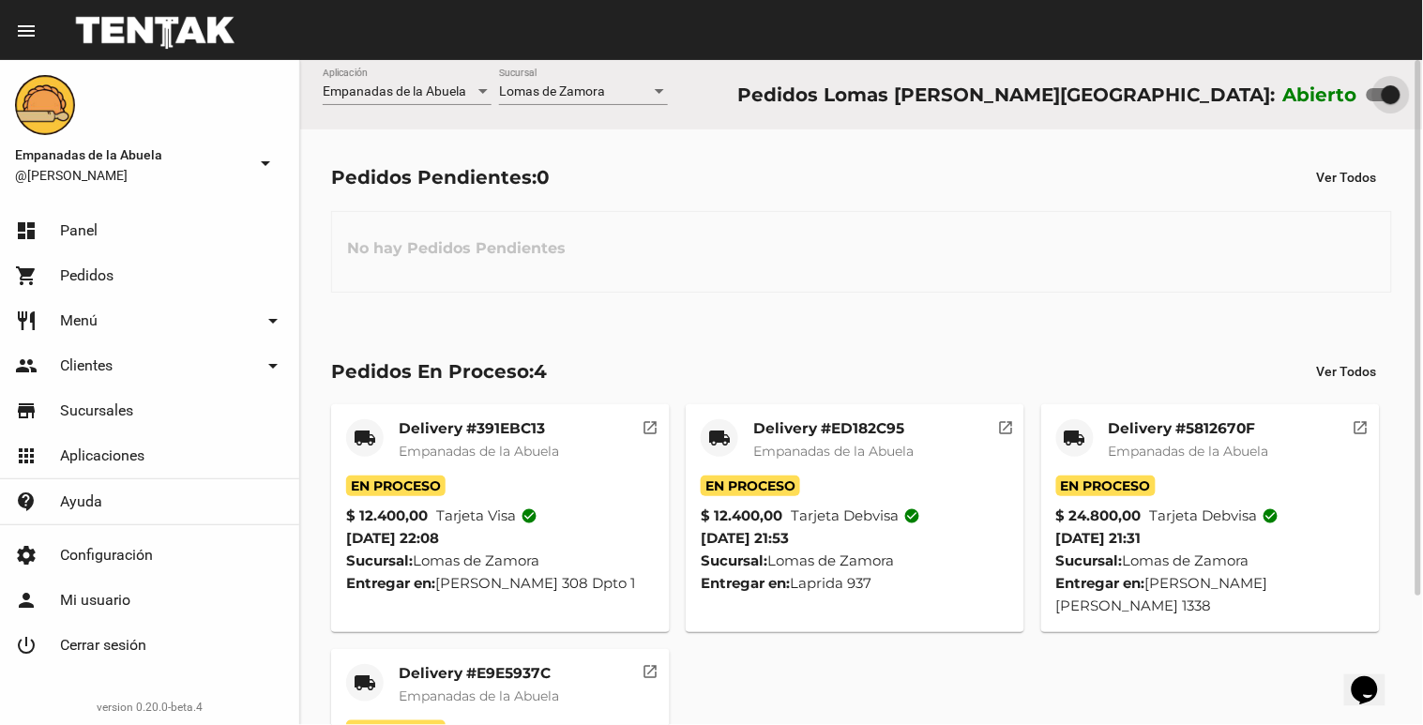
click at [1383, 86] on div at bounding box center [1391, 94] width 19 height 19
click at [1377, 101] on input "checkbox" at bounding box center [1376, 101] width 1 height 1
checkbox input "false"
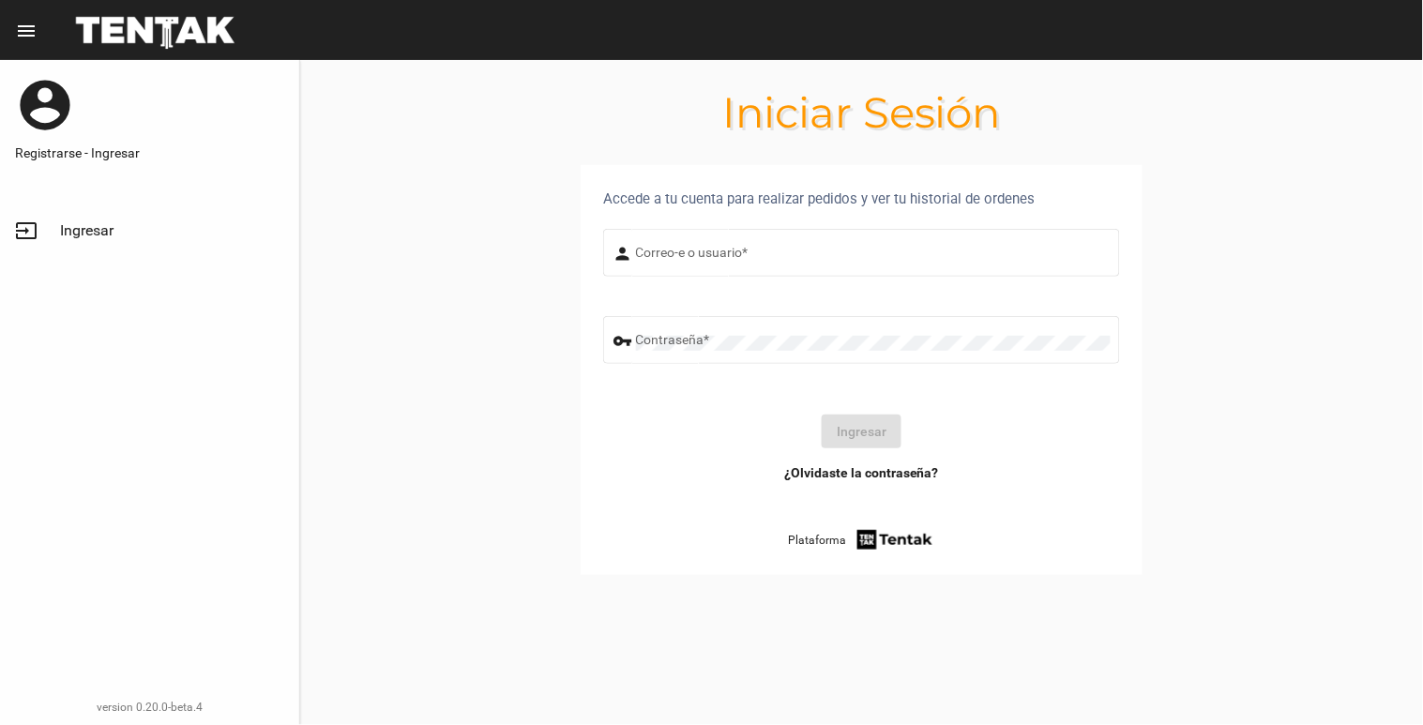
type input "[EMAIL_ADDRESS][DOMAIN_NAME]"
drag, startPoint x: 838, startPoint y: 418, endPoint x: 847, endPoint y: 428, distance: 13.9
click at [839, 419] on form "person [EMAIL_ADDRESS][DOMAIN_NAME] Correo-e o usuario * vpn_key Contraseña * I…" at bounding box center [861, 344] width 517 height 238
click at [866, 448] on button "Ingresar" at bounding box center [862, 432] width 80 height 34
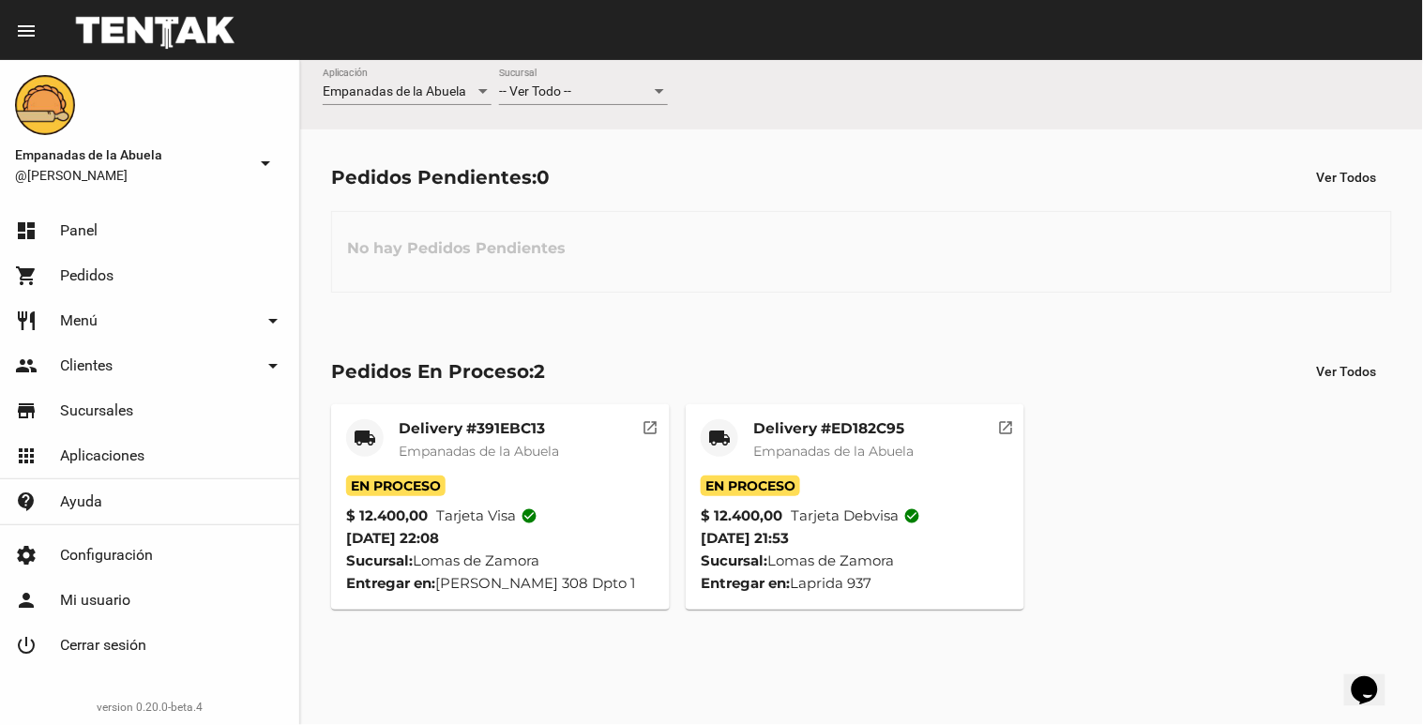
click at [738, 441] on div "local_shipping" at bounding box center [720, 438] width 38 height 38
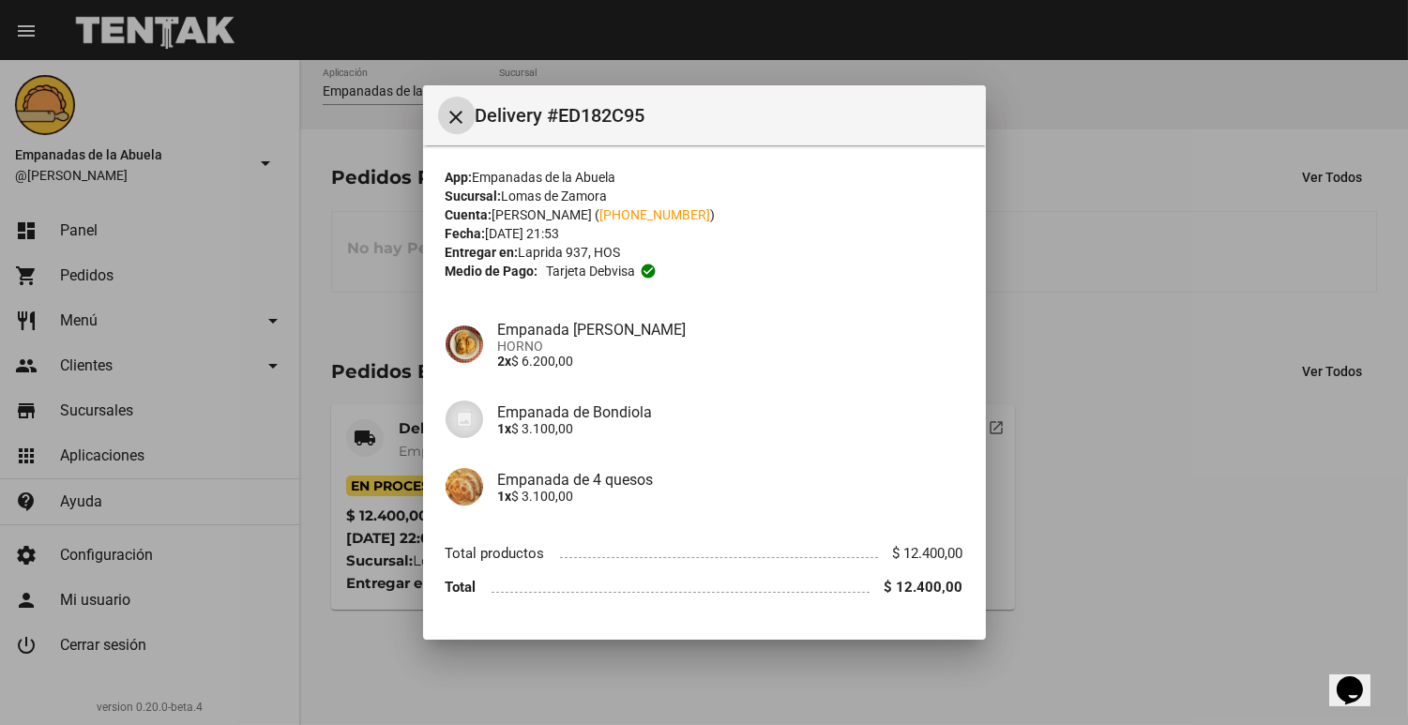
scroll to position [52, 0]
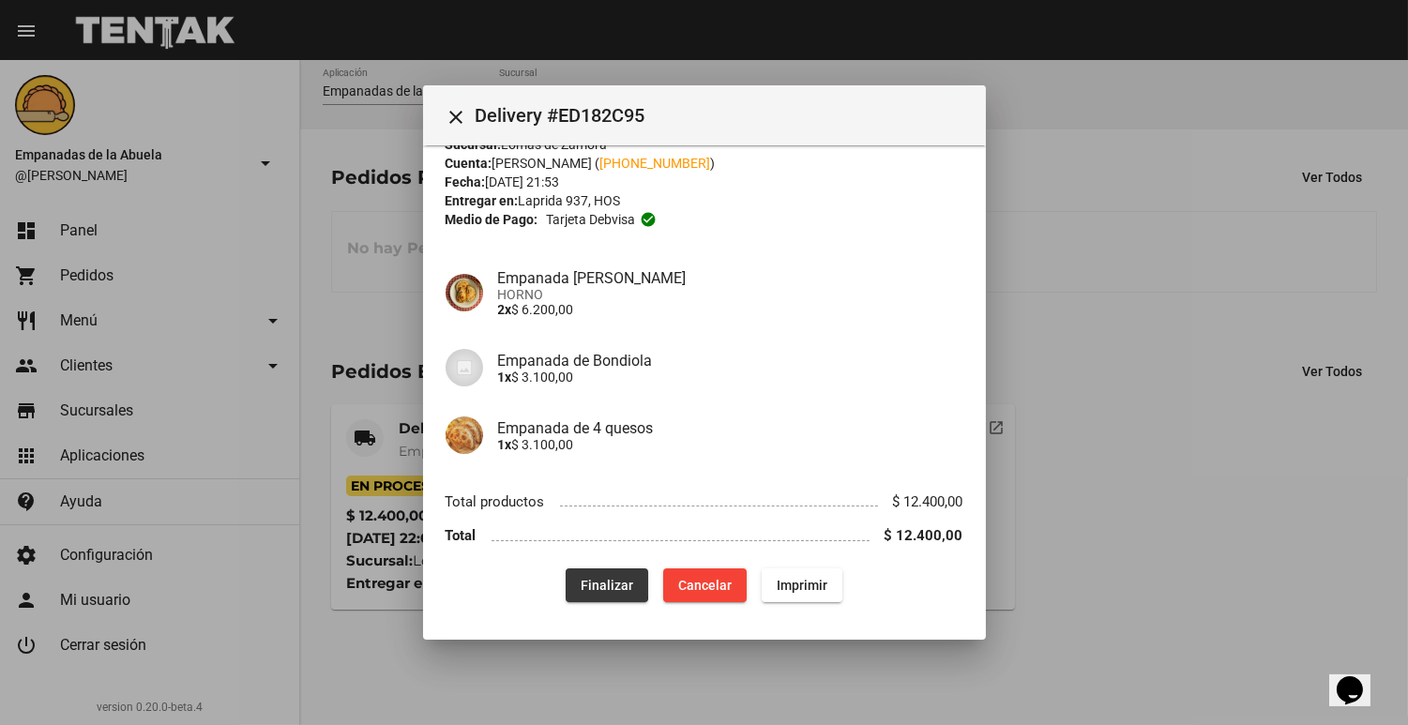
click at [571, 579] on button "Finalizar" at bounding box center [607, 586] width 83 height 34
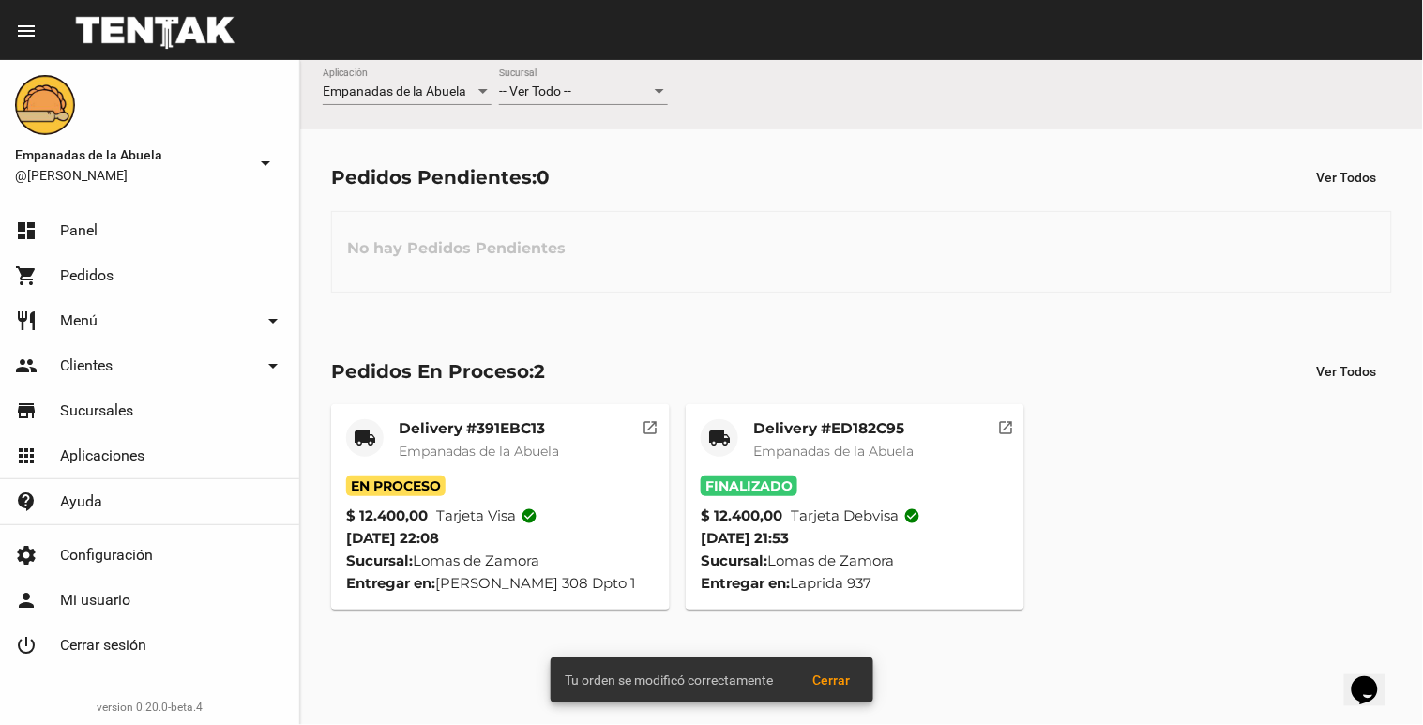
click at [480, 444] on span "Empanadas de la Abuela" at bounding box center [479, 451] width 160 height 17
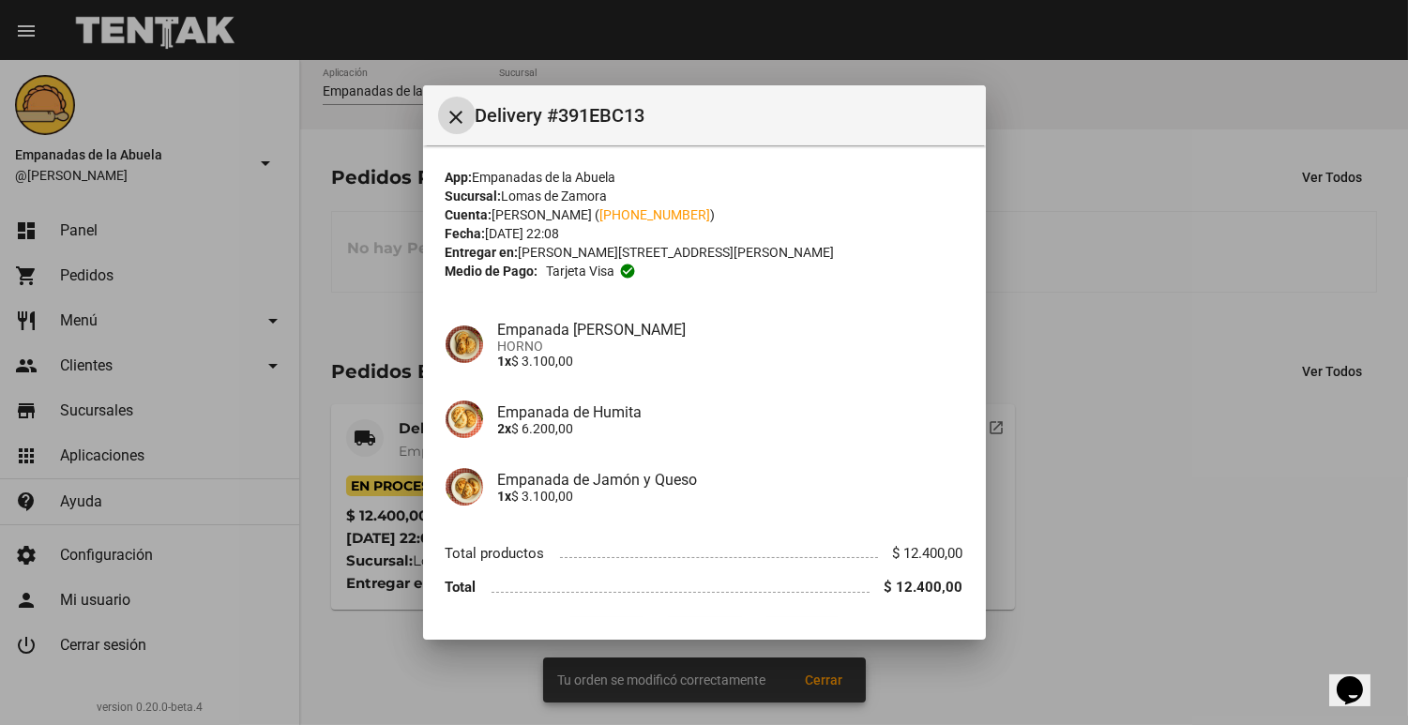
scroll to position [52, 0]
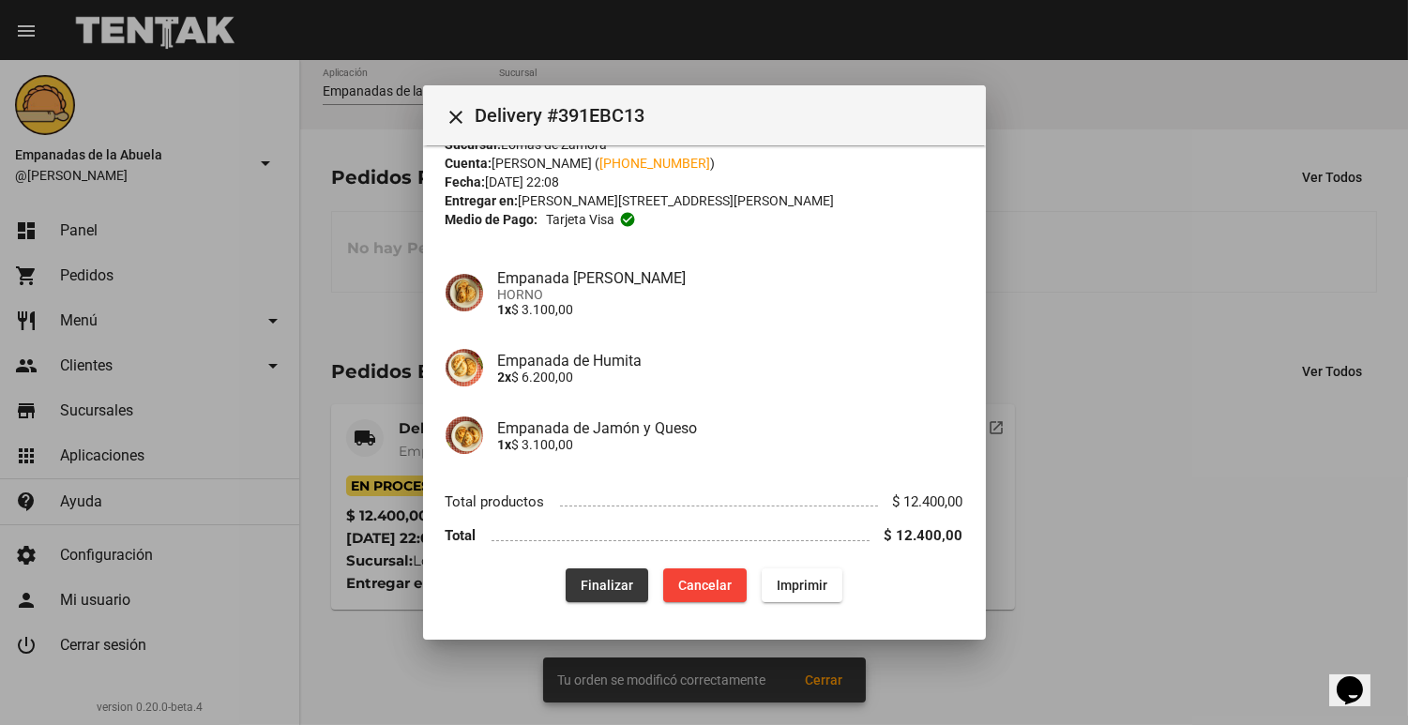
click at [621, 578] on span "Finalizar" at bounding box center [607, 585] width 53 height 15
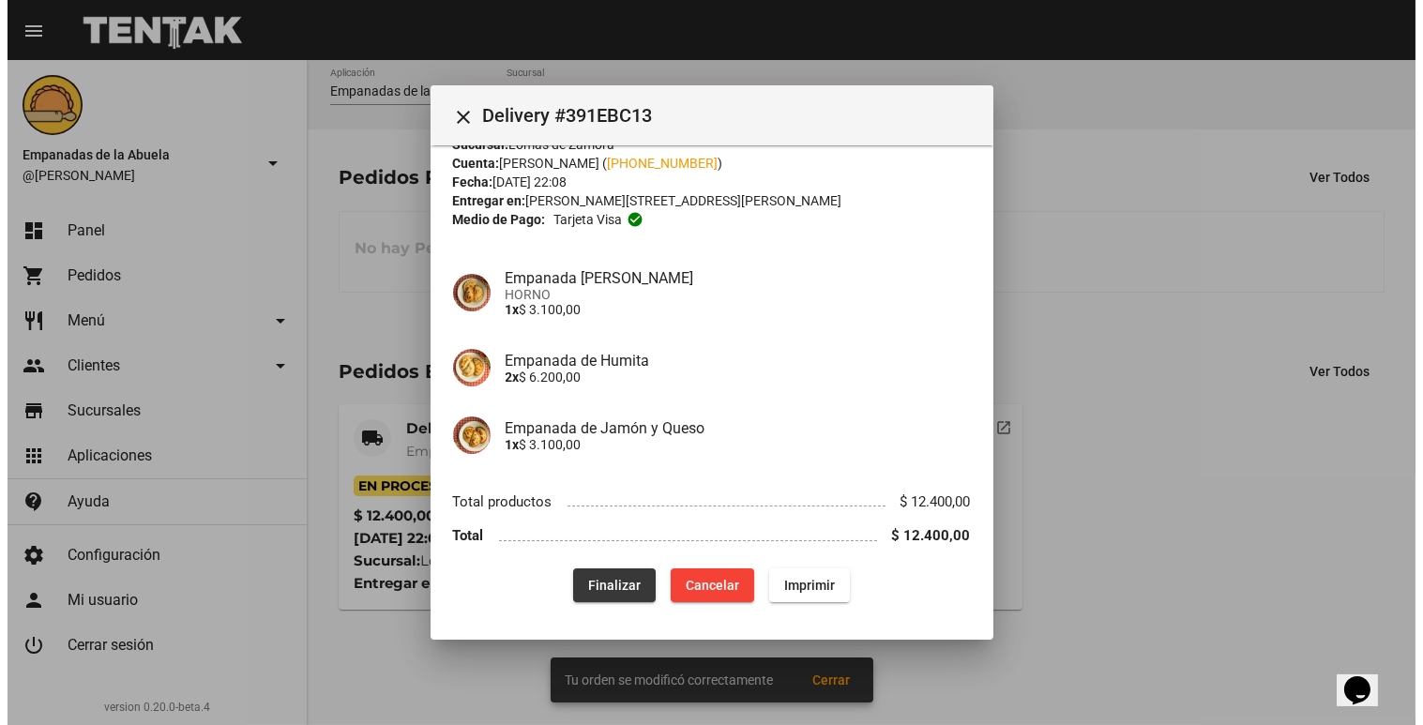
scroll to position [0, 0]
